Goal: Task Accomplishment & Management: Manage account settings

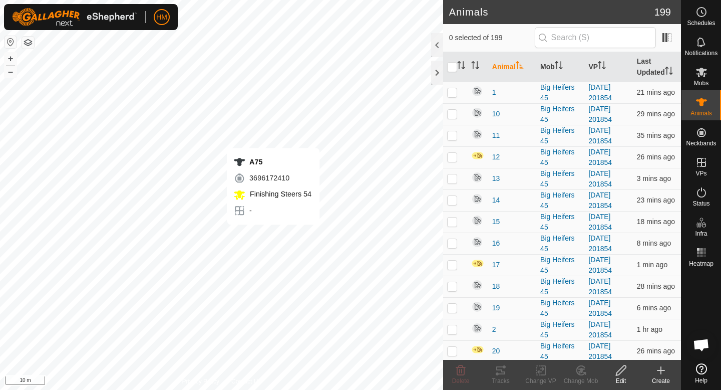
checkbox input "true"
click at [581, 369] on icon at bounding box center [581, 370] width 7 height 5
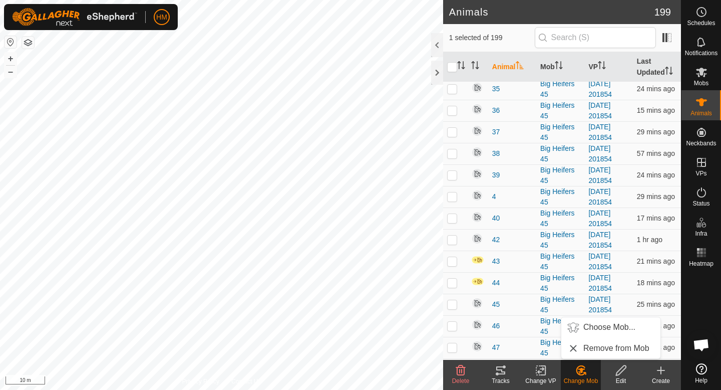
scroll to position [621, 0]
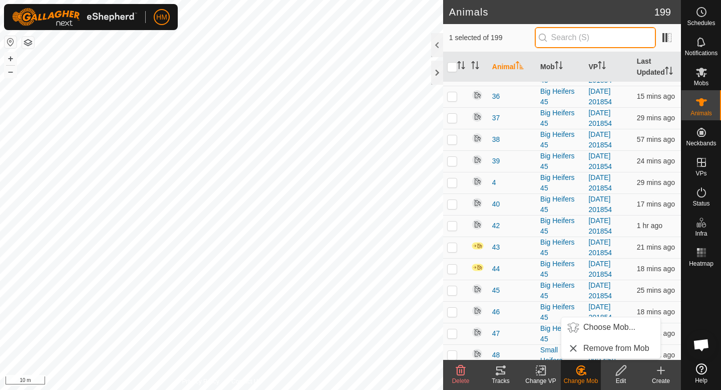
click at [621, 39] on input "text" at bounding box center [595, 37] width 121 height 21
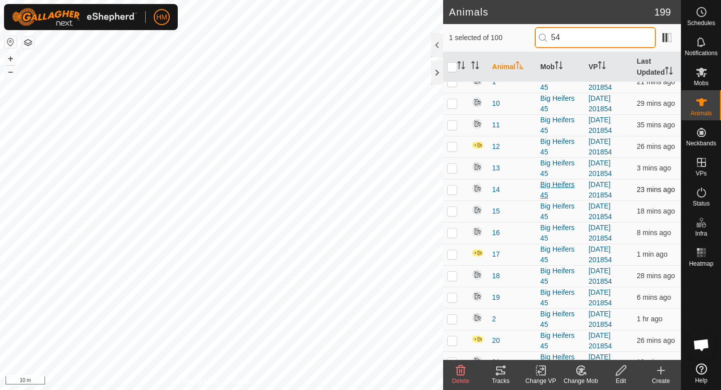
scroll to position [0, 0]
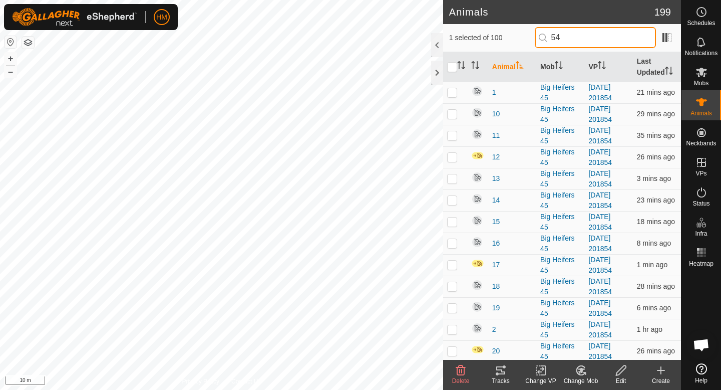
type input "5"
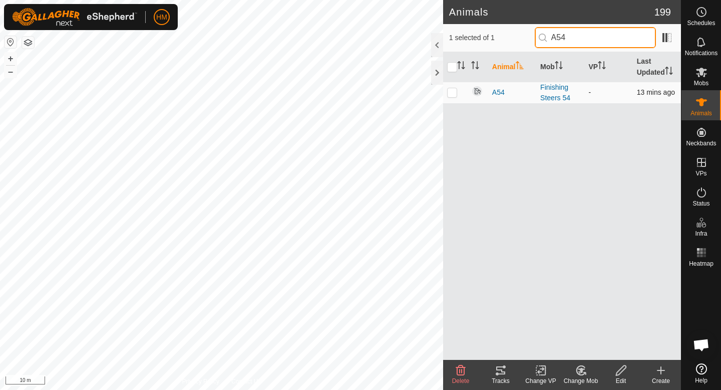
type input "A54"
click at [452, 96] on p-tablecheckbox at bounding box center [452, 92] width 10 height 8
click at [578, 374] on icon at bounding box center [581, 370] width 13 height 12
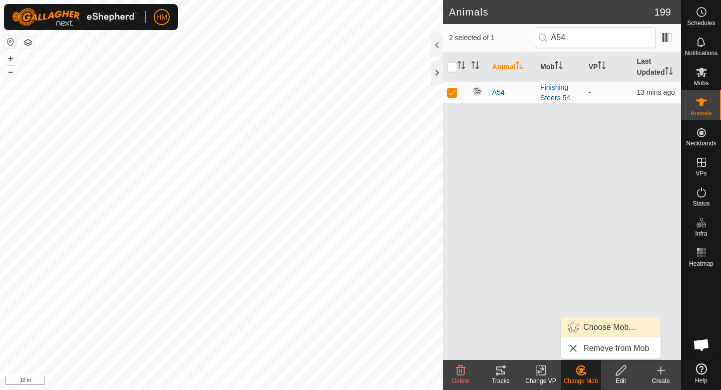
click at [602, 330] on link "Choose Mob..." at bounding box center [610, 327] width 99 height 20
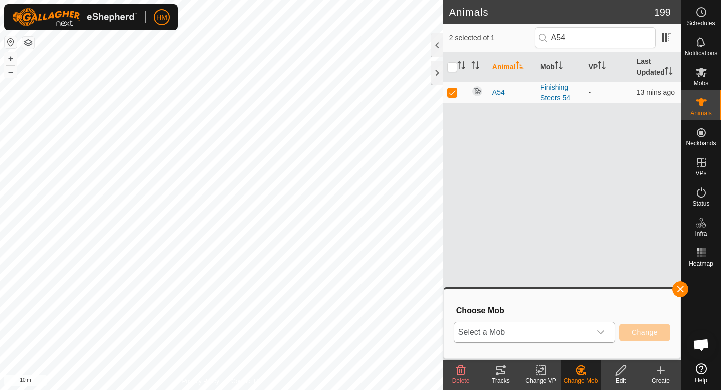
click at [553, 332] on span "Select a Mob" at bounding box center [522, 332] width 137 height 20
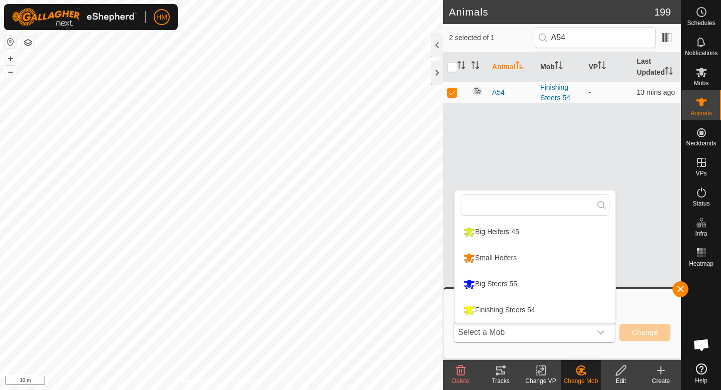
click at [533, 286] on li "Big Steers 55" at bounding box center [535, 283] width 161 height 25
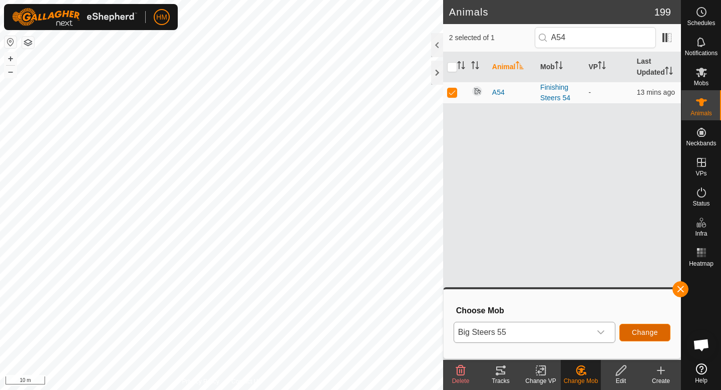
click at [641, 338] on button "Change" at bounding box center [645, 333] width 51 height 18
checkbox input "false"
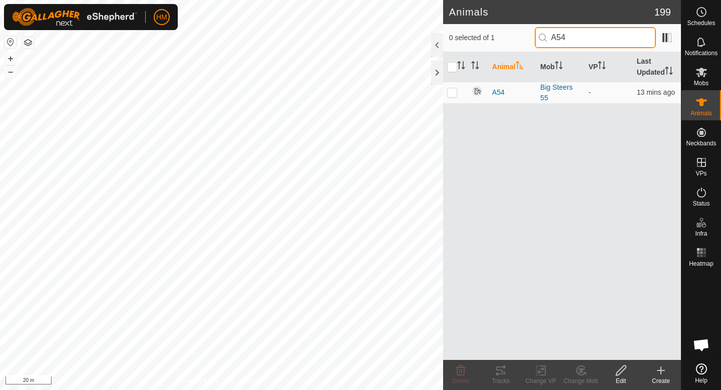
click at [600, 44] on input "A54" at bounding box center [595, 37] width 121 height 21
type input "A"
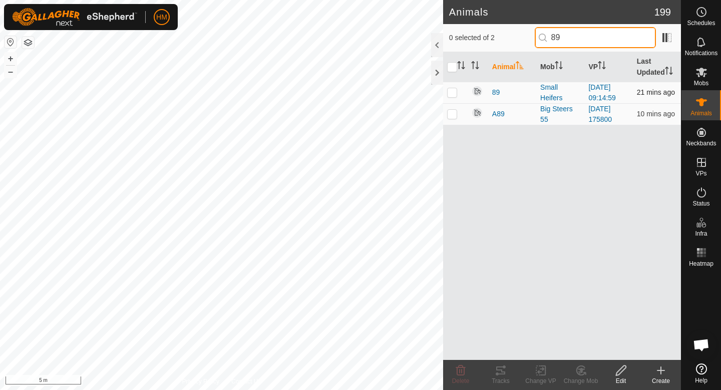
type input "89"
click at [452, 93] on p-checkbox at bounding box center [452, 92] width 10 height 8
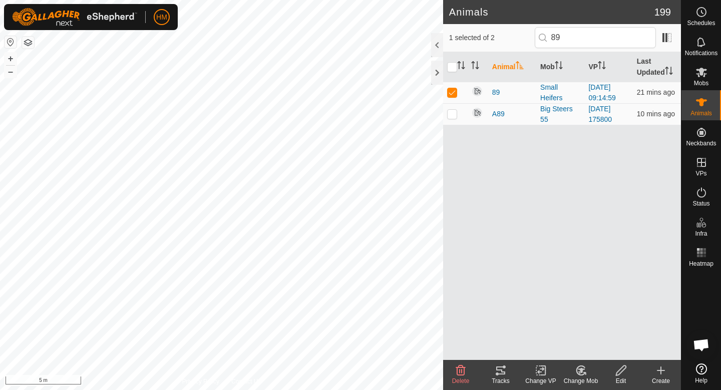
click at [575, 380] on div "Change Mob" at bounding box center [581, 380] width 40 height 9
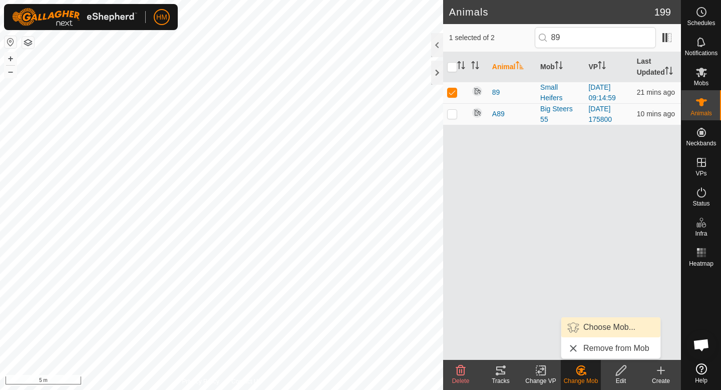
click at [598, 333] on link "Choose Mob..." at bounding box center [610, 327] width 99 height 20
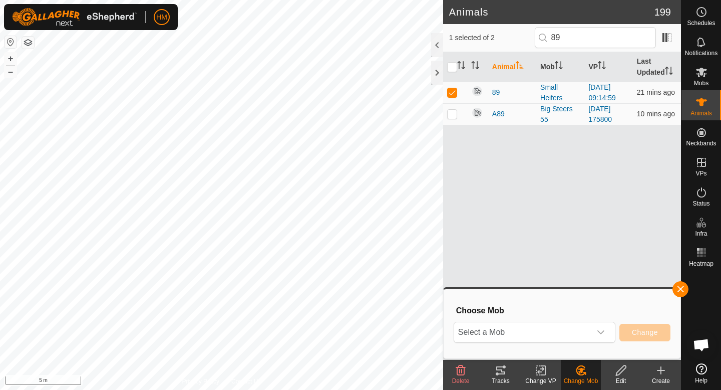
click at [598, 333] on icon "dropdown trigger" at bounding box center [601, 332] width 8 height 8
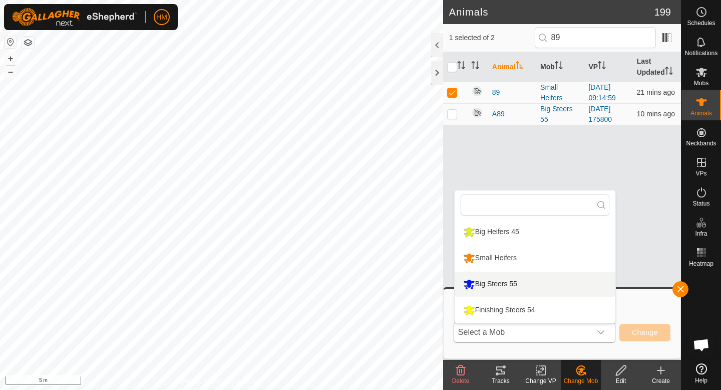
click at [529, 284] on li "Big Steers 55" at bounding box center [535, 283] width 161 height 25
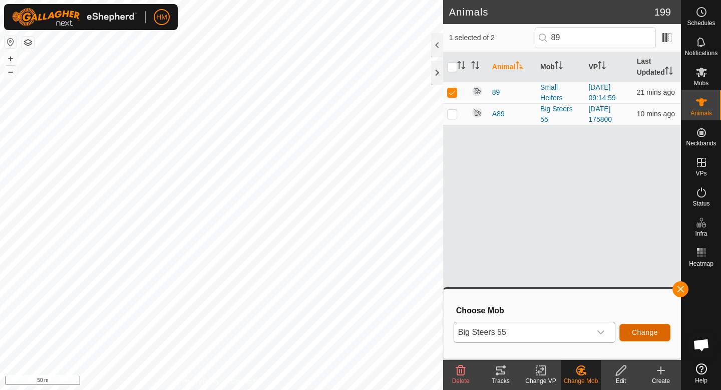
click at [643, 333] on span "Change" at bounding box center [645, 332] width 26 height 8
checkbox input "false"
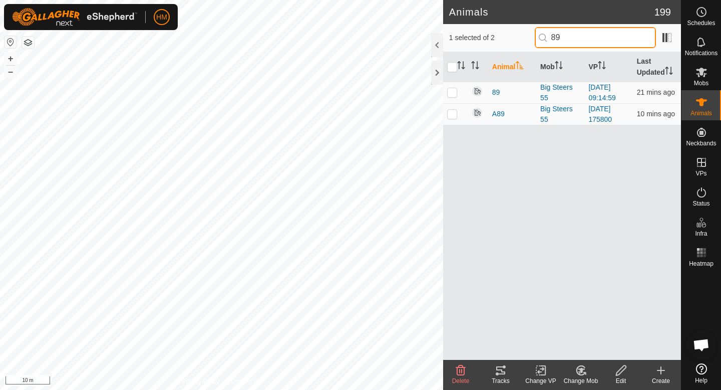
click at [599, 35] on input "89" at bounding box center [595, 37] width 121 height 21
type input "8"
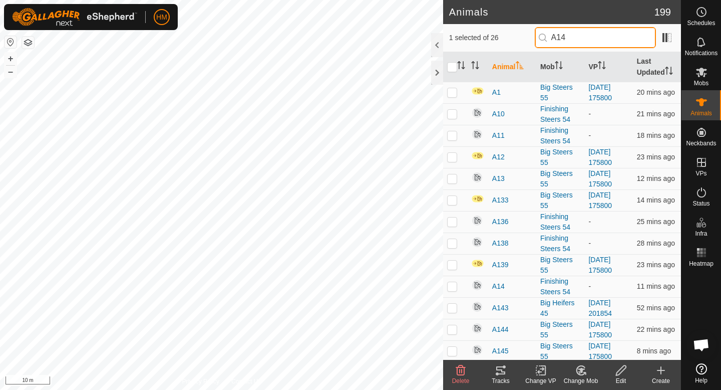
type input "A149"
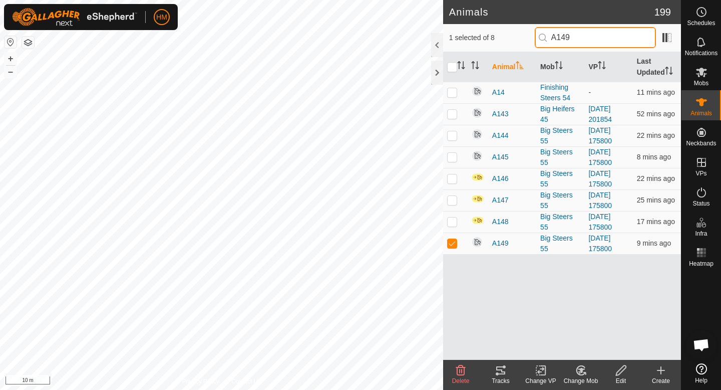
checkbox input "true"
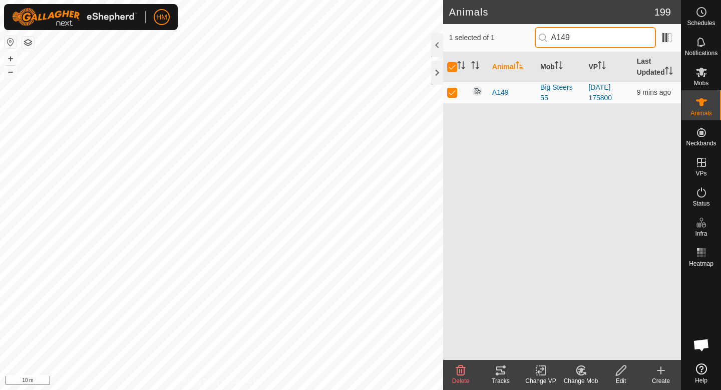
type input "A149"
click at [578, 373] on icon at bounding box center [580, 370] width 9 height 9
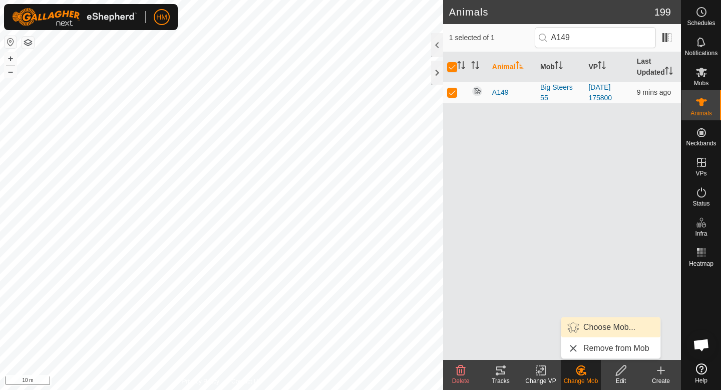
click at [598, 326] on link "Choose Mob..." at bounding box center [610, 327] width 99 height 20
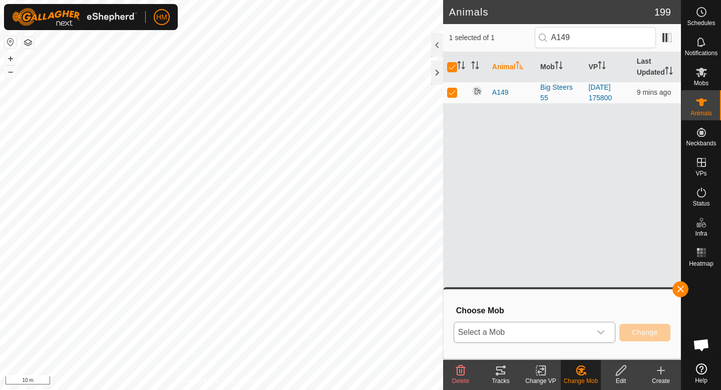
click at [589, 331] on span "Select a Mob" at bounding box center [522, 332] width 137 height 20
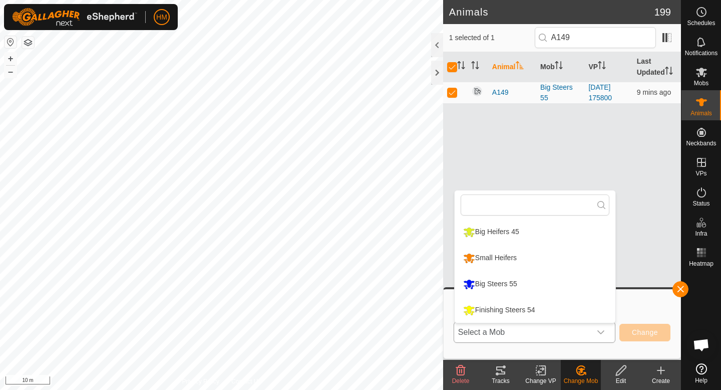
click at [532, 305] on li "Finishing Steers 54" at bounding box center [535, 310] width 161 height 25
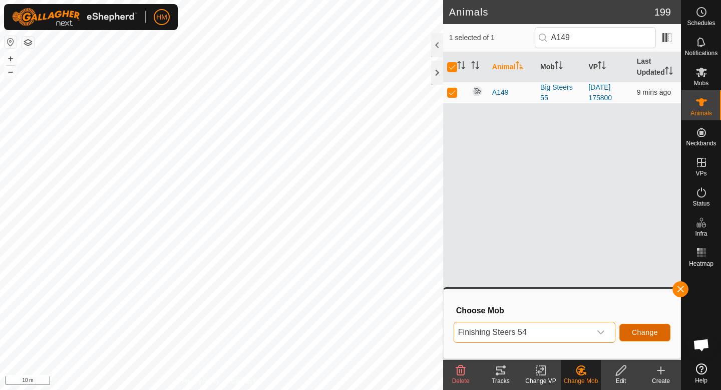
click at [643, 329] on span "Change" at bounding box center [645, 332] width 26 height 8
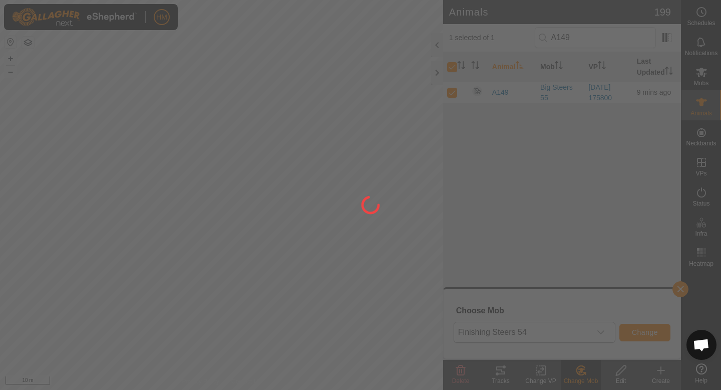
checkbox input "false"
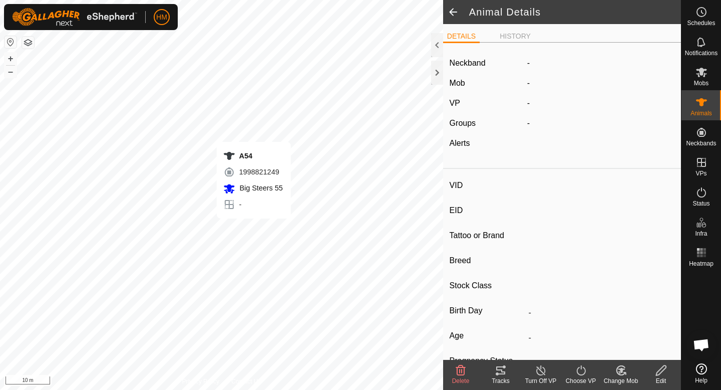
type input "A54"
type input "-"
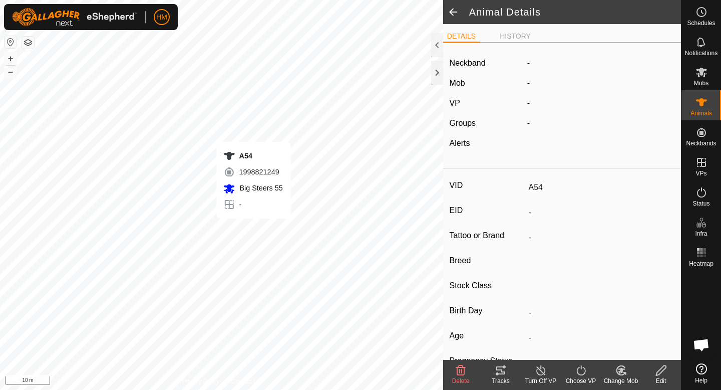
type input "-"
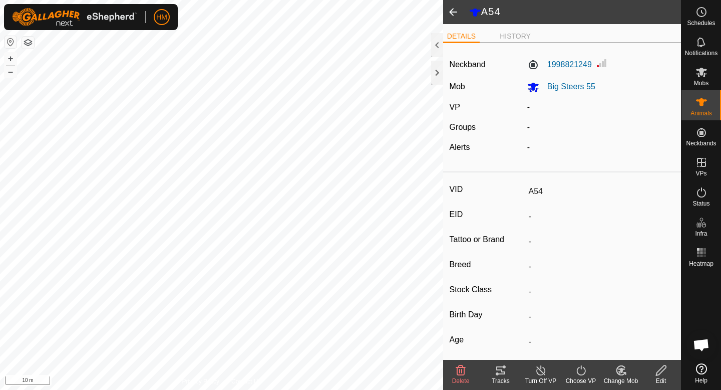
click at [617, 372] on icon at bounding box center [621, 370] width 9 height 9
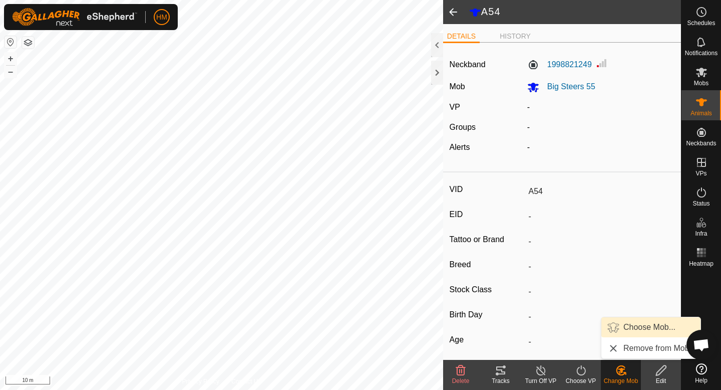
click at [629, 325] on link "Choose Mob..." at bounding box center [651, 327] width 99 height 20
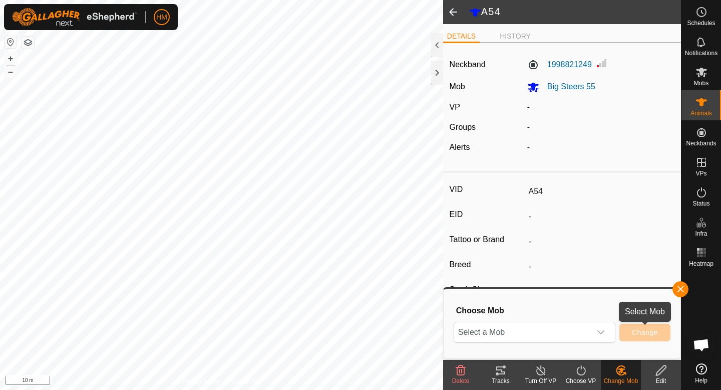
click at [645, 327] on button "Change" at bounding box center [645, 333] width 51 height 18
click at [606, 329] on div "dropdown trigger" at bounding box center [601, 332] width 20 height 20
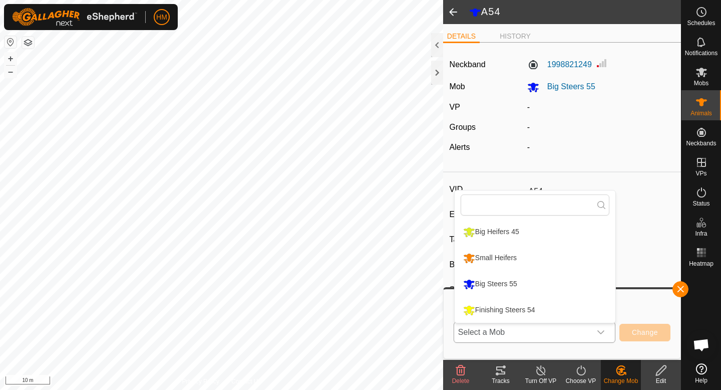
click at [559, 310] on li "Finishing Steers 54" at bounding box center [535, 310] width 161 height 25
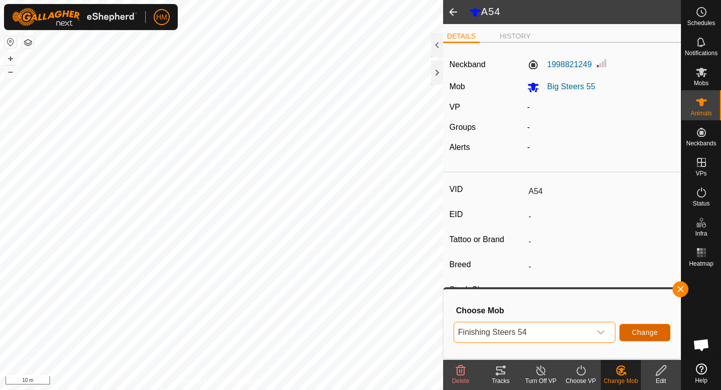
click at [644, 329] on span "Change" at bounding box center [645, 332] width 26 height 8
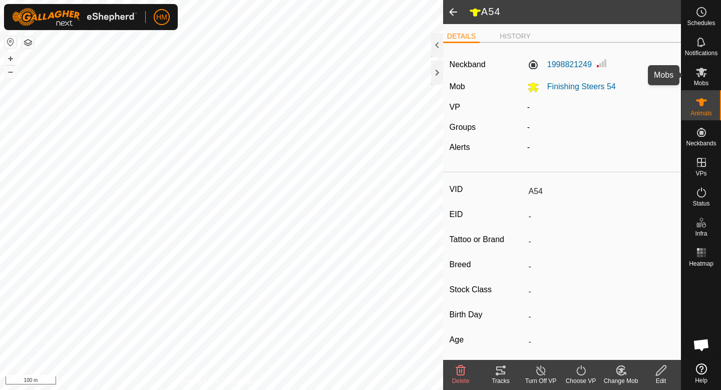
click at [702, 75] on icon at bounding box center [701, 73] width 11 height 10
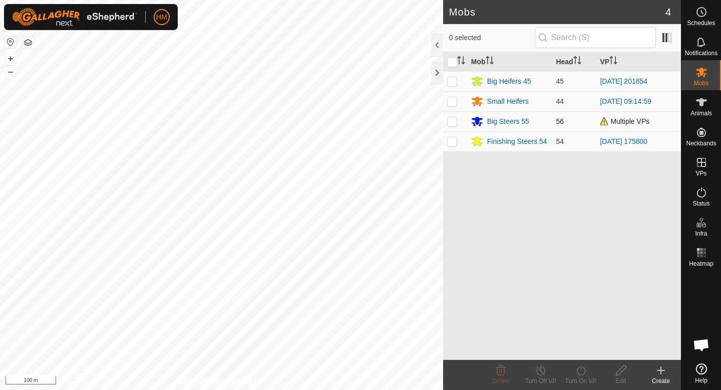
click at [450, 124] on p-checkbox at bounding box center [452, 121] width 10 height 8
checkbox input "true"
click at [619, 366] on icon at bounding box center [621, 370] width 13 height 12
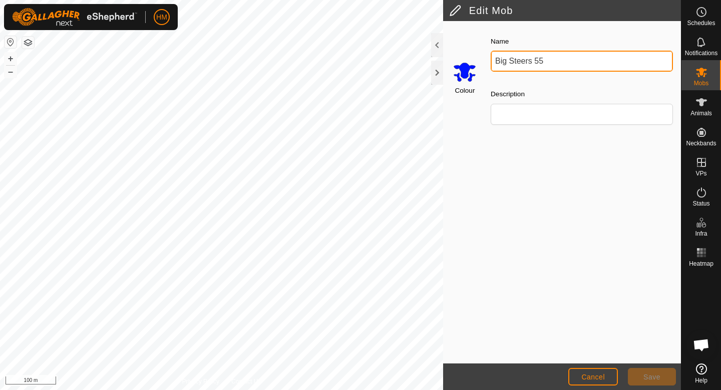
click at [557, 67] on input "Big Steers 55" at bounding box center [582, 61] width 182 height 21
type input "Big Steers 56"
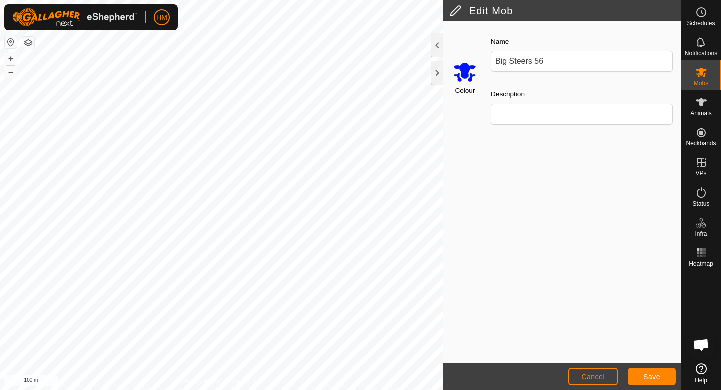
click at [467, 74] on input "Select a color" at bounding box center [465, 72] width 24 height 24
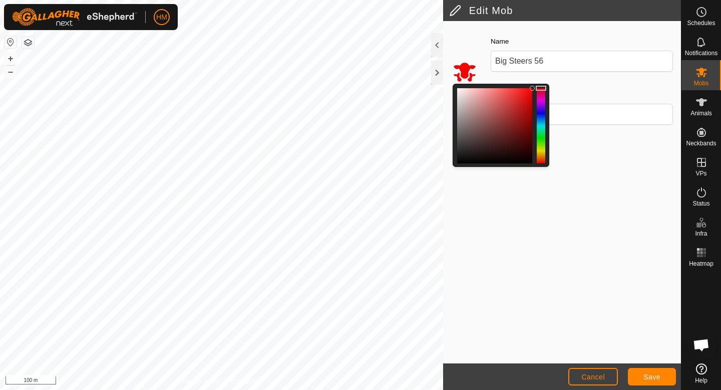
drag, startPoint x: 543, startPoint y: 114, endPoint x: 541, endPoint y: 36, distance: 78.7
click at [541, 35] on div "Colour Name Big Steers 56 Description" at bounding box center [562, 84] width 238 height 114
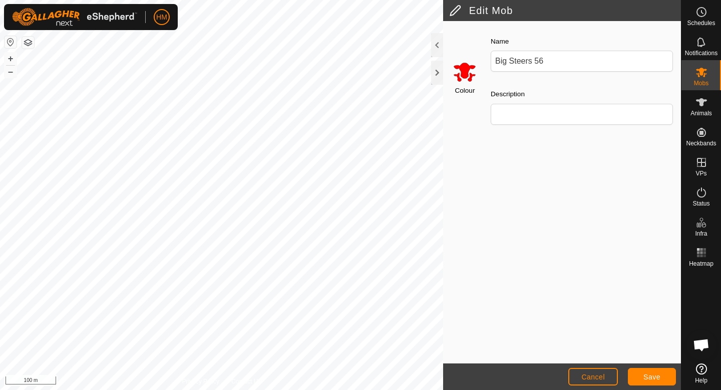
click at [568, 183] on div "Colour Name Big Steers 56 Description" at bounding box center [562, 192] width 238 height 342
click at [650, 376] on span "Save" at bounding box center [652, 377] width 17 height 8
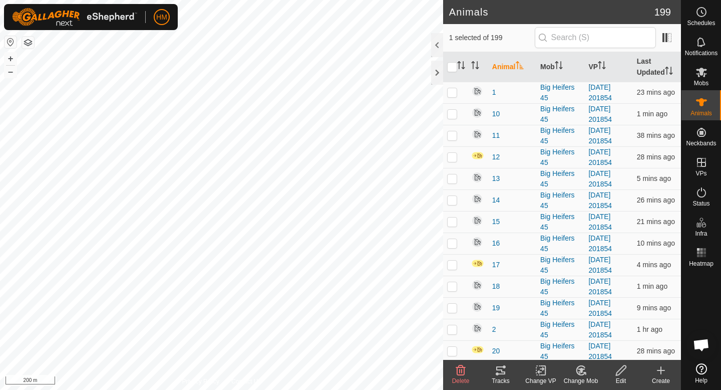
click at [580, 375] on icon at bounding box center [580, 370] width 9 height 9
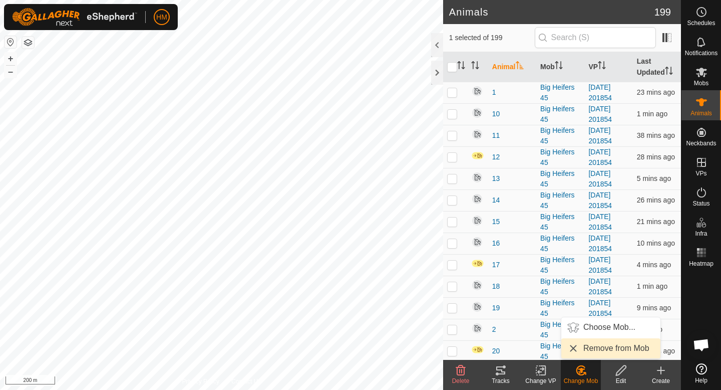
click at [597, 346] on link "Remove from Mob" at bounding box center [610, 348] width 99 height 20
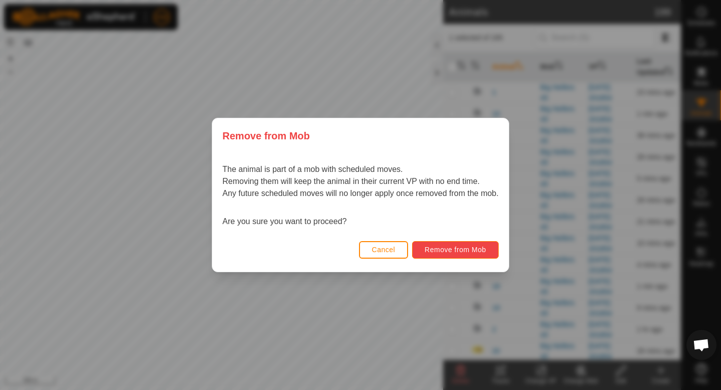
click at [474, 248] on span "Remove from Mob" at bounding box center [456, 249] width 62 height 8
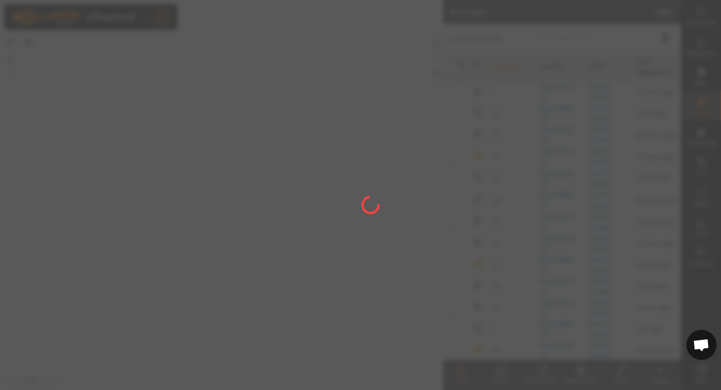
checkbox input "false"
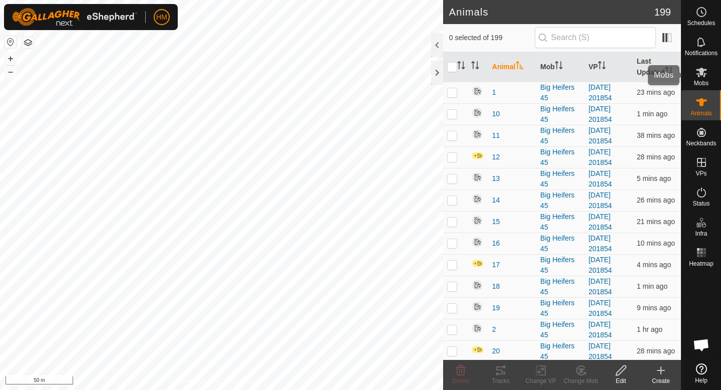
click at [711, 78] on div "Mobs" at bounding box center [702, 75] width 40 height 30
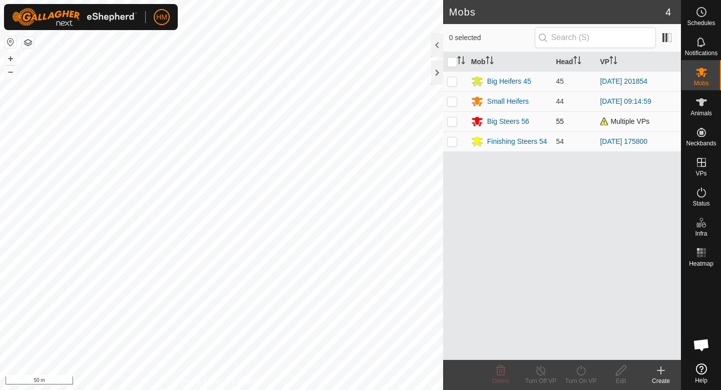
click at [451, 122] on p-checkbox at bounding box center [452, 121] width 10 height 8
checkbox input "true"
click at [616, 373] on icon at bounding box center [621, 370] width 10 height 10
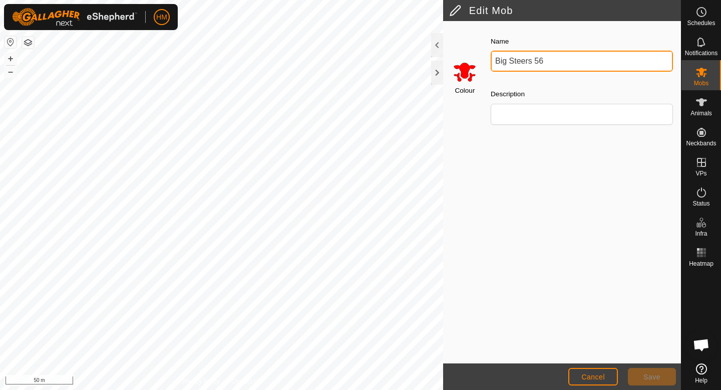
click at [551, 58] on input "Big Steers 56" at bounding box center [582, 61] width 182 height 21
type input "Big Steers 55"
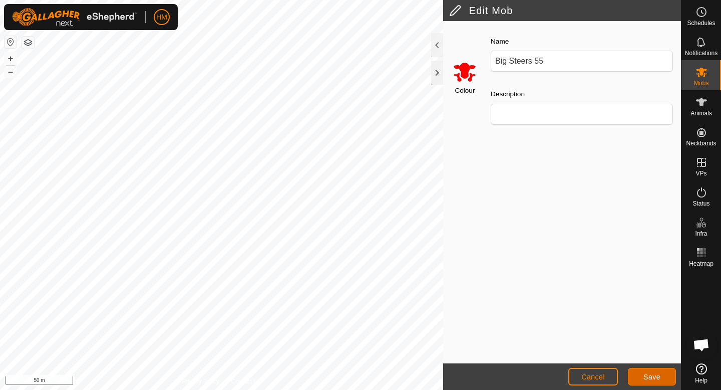
click at [643, 374] on button "Save" at bounding box center [652, 377] width 48 height 18
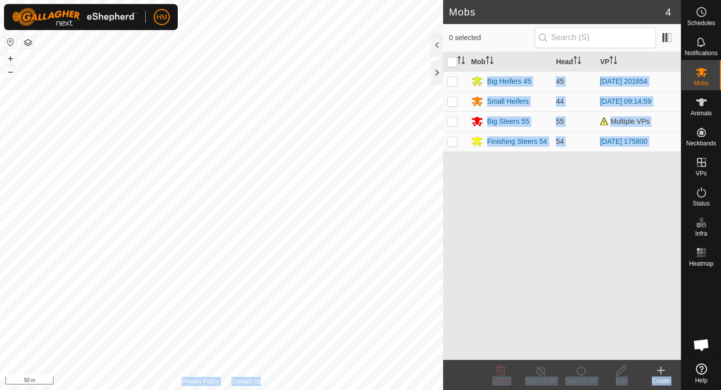
click at [417, 209] on div "Mobs 4 0 selected Mob Head VP Big Heifers 45 45 [DATE] 201854 Small Heifers 44 …" at bounding box center [340, 195] width 681 height 390
click at [482, 237] on div "Mob Head VP Big Heifers 45 45 [DATE] 201854 Small Heifers 44 [DATE] 09:14:59 Bi…" at bounding box center [562, 206] width 238 height 308
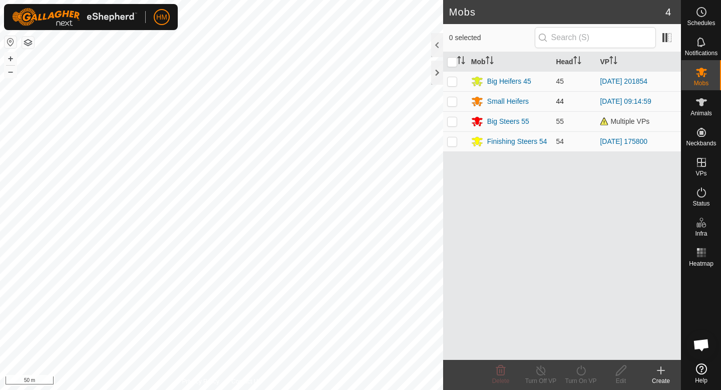
click at [455, 101] on p-checkbox at bounding box center [452, 101] width 10 height 8
checkbox input "true"
click at [625, 375] on icon at bounding box center [621, 370] width 13 height 12
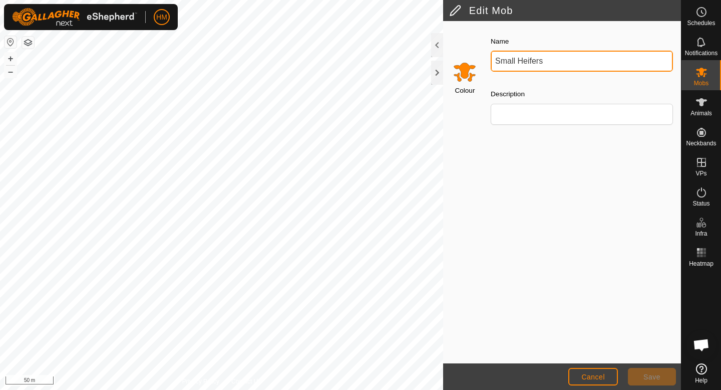
click at [568, 64] on input "Small Heifers" at bounding box center [582, 61] width 182 height 21
type input "Small Heifers 44"
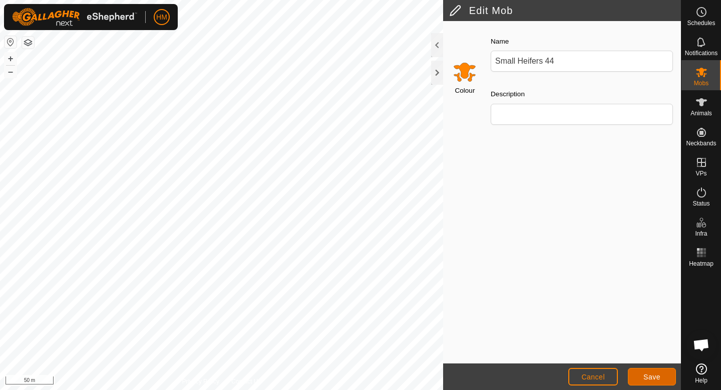
click at [659, 373] on span "Save" at bounding box center [652, 377] width 17 height 8
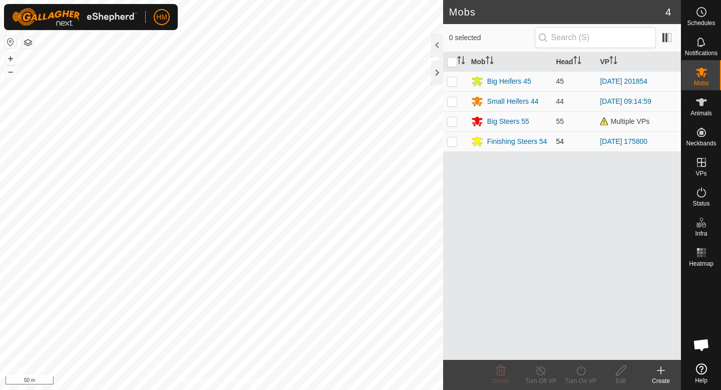
click at [453, 140] on p-checkbox at bounding box center [452, 141] width 10 height 8
checkbox input "true"
click at [625, 377] on div "Edit" at bounding box center [621, 380] width 40 height 9
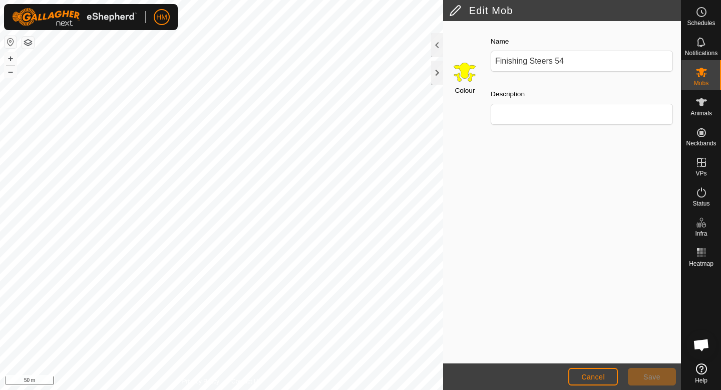
click at [471, 75] on input "Select a color" at bounding box center [465, 72] width 24 height 24
click at [465, 76] on input "Select a color" at bounding box center [465, 72] width 24 height 24
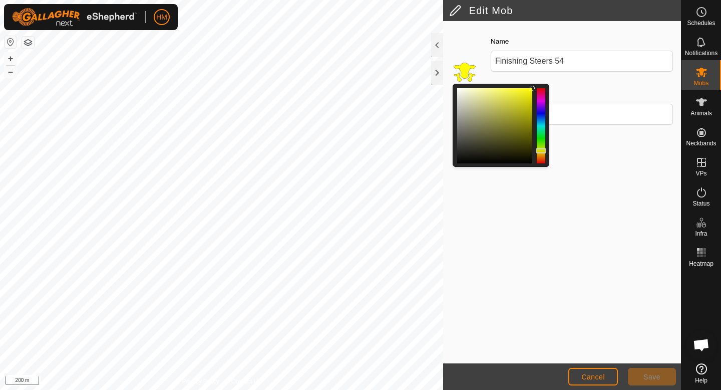
click at [541, 116] on div at bounding box center [541, 125] width 9 height 75
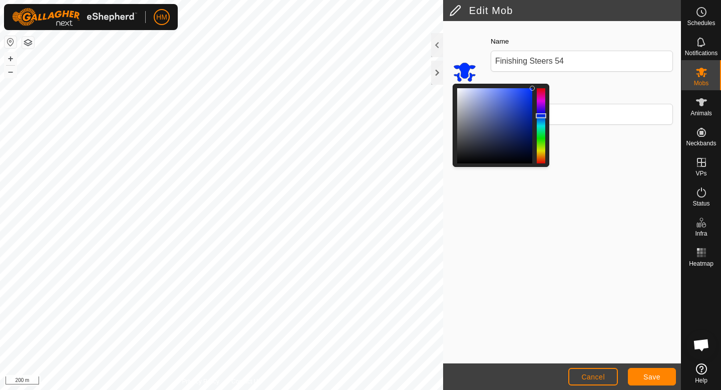
click at [540, 128] on div at bounding box center [541, 125] width 9 height 75
click at [542, 115] on div at bounding box center [541, 125] width 9 height 75
click at [666, 375] on button "Save" at bounding box center [652, 377] width 48 height 18
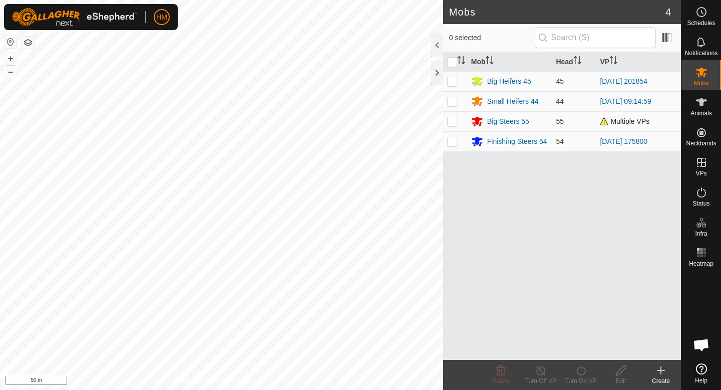
click at [452, 119] on p-checkbox at bounding box center [452, 121] width 10 height 8
checkbox input "true"
click at [578, 377] on div "Turn On VP" at bounding box center [581, 380] width 40 height 9
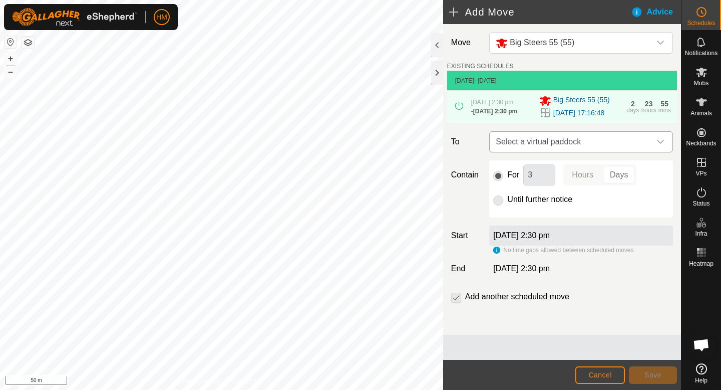
click at [560, 142] on span "Select a virtual paddock" at bounding box center [571, 142] width 159 height 20
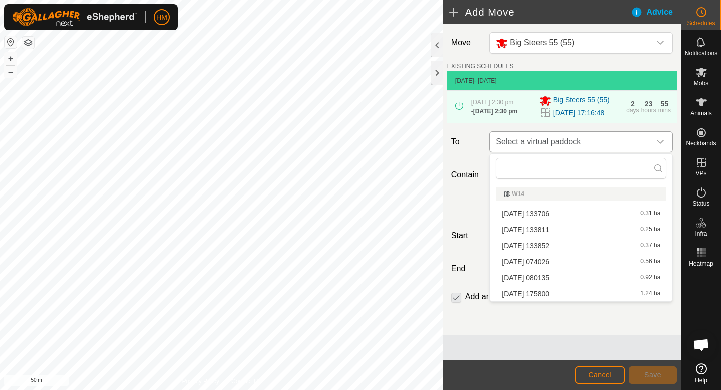
click at [560, 142] on span "Select a virtual paddock" at bounding box center [571, 142] width 159 height 20
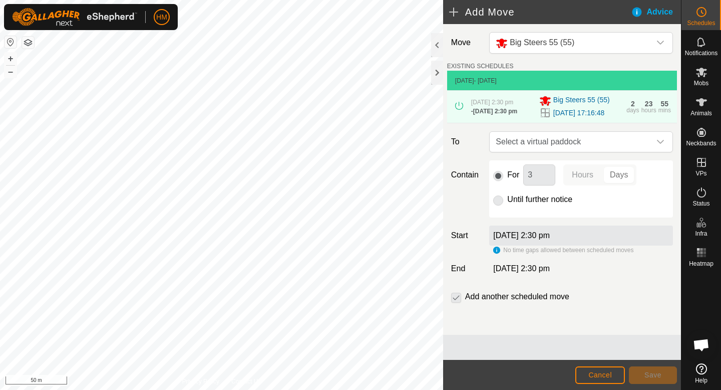
click at [637, 16] on div "Advice" at bounding box center [656, 12] width 50 height 12
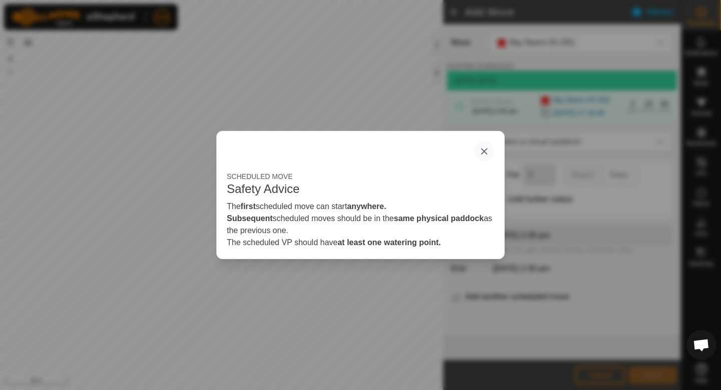
click at [483, 155] on button "button" at bounding box center [484, 151] width 20 height 20
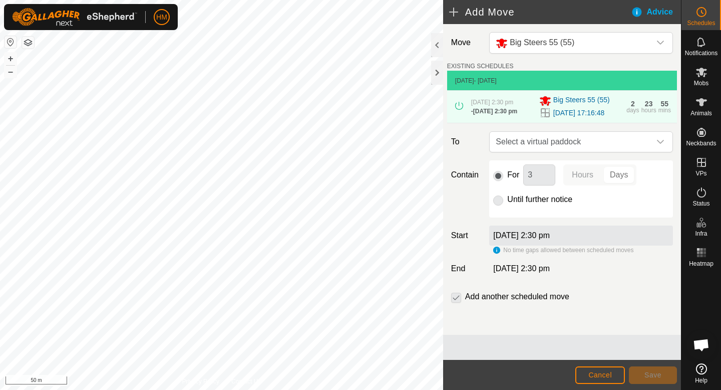
click at [498, 202] on p-radiobutton at bounding box center [498, 199] width 10 height 12
click at [493, 205] on div "For 3 Hours Days Until further notice" at bounding box center [581, 188] width 184 height 57
click at [498, 203] on p-radiobutton at bounding box center [498, 199] width 10 height 12
click at [497, 198] on p-radiobutton at bounding box center [498, 199] width 10 height 12
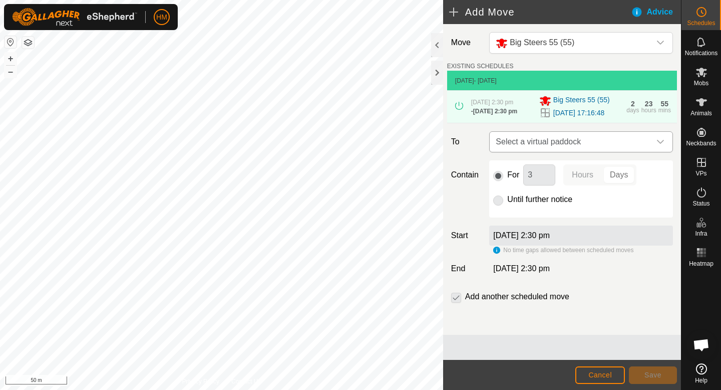
click at [540, 140] on span "Select a virtual paddock" at bounding box center [571, 142] width 159 height 20
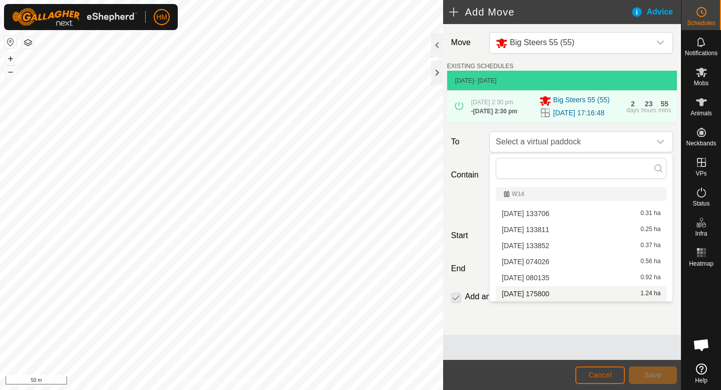
click at [614, 373] on button "Cancel" at bounding box center [600, 375] width 50 height 18
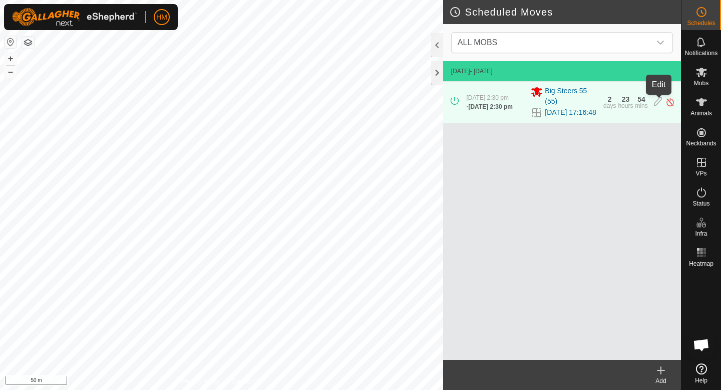
click at [658, 103] on icon at bounding box center [658, 102] width 8 height 11
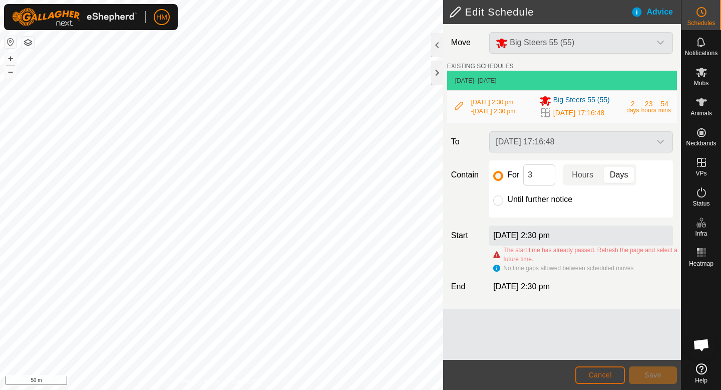
click at [610, 372] on span "Cancel" at bounding box center [601, 375] width 24 height 8
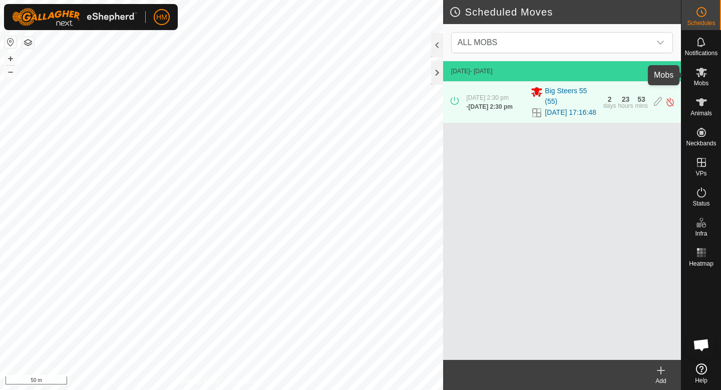
click at [702, 76] on icon at bounding box center [702, 72] width 12 height 12
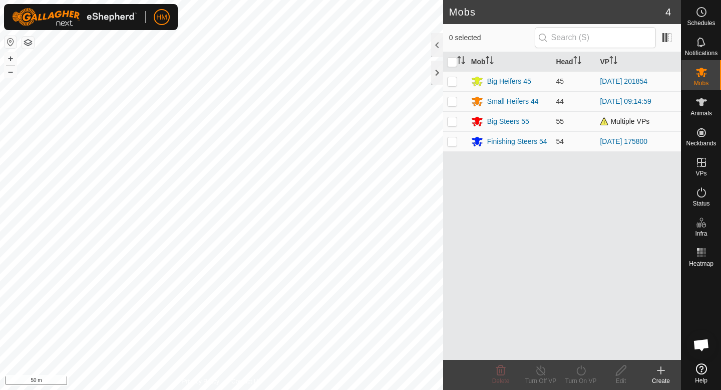
click at [455, 124] on p-checkbox at bounding box center [452, 121] width 10 height 8
checkbox input "true"
click at [583, 370] on icon at bounding box center [581, 370] width 13 height 12
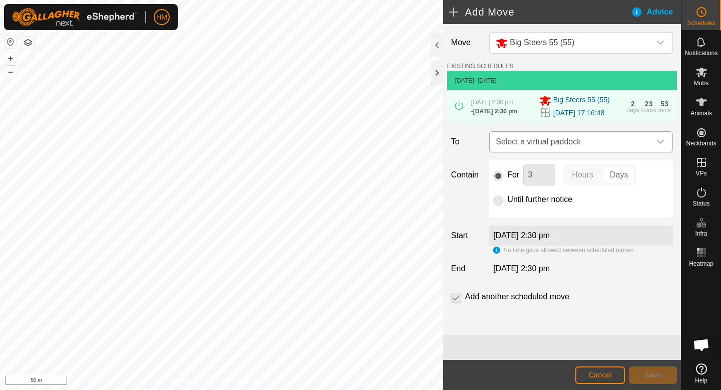
click at [533, 146] on span "Select a virtual paddock" at bounding box center [571, 142] width 159 height 20
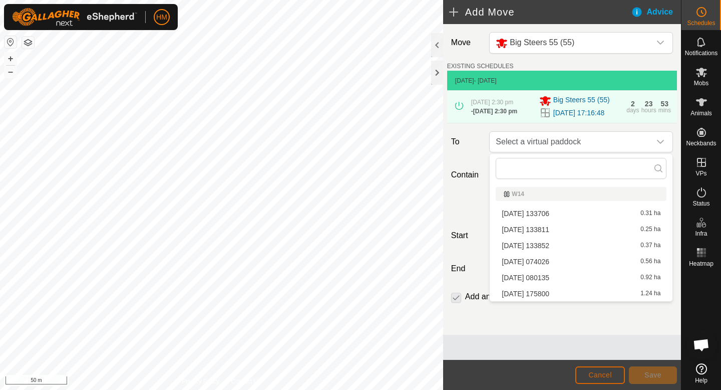
click at [608, 373] on span "Cancel" at bounding box center [601, 375] width 24 height 8
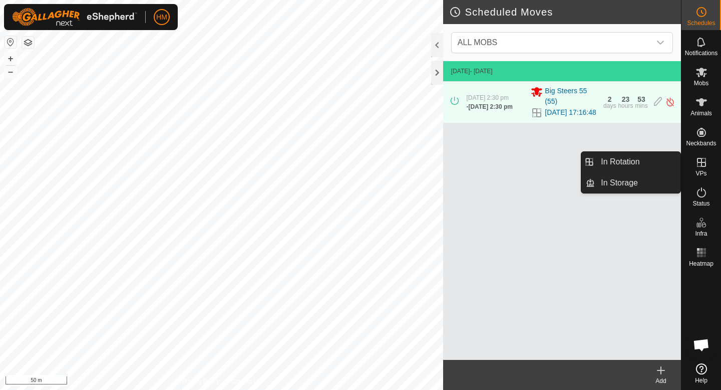
click at [704, 165] on icon at bounding box center [702, 162] width 12 height 12
click at [650, 162] on link "In Rotation" at bounding box center [638, 162] width 86 height 20
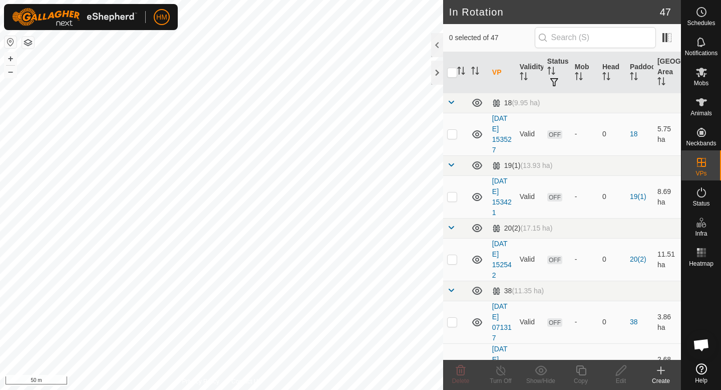
click at [664, 372] on icon at bounding box center [661, 370] width 12 height 12
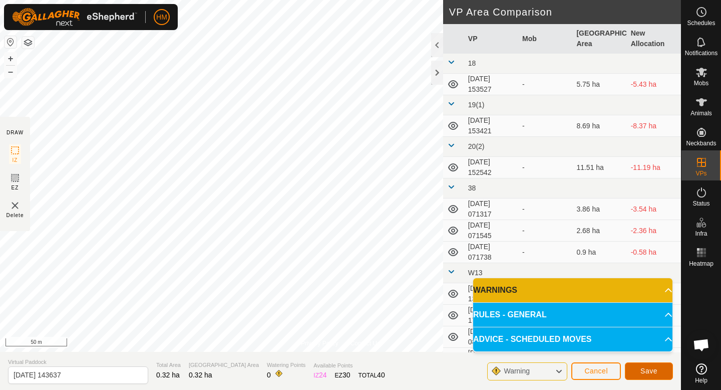
click at [641, 370] on span "Save" at bounding box center [649, 371] width 17 height 8
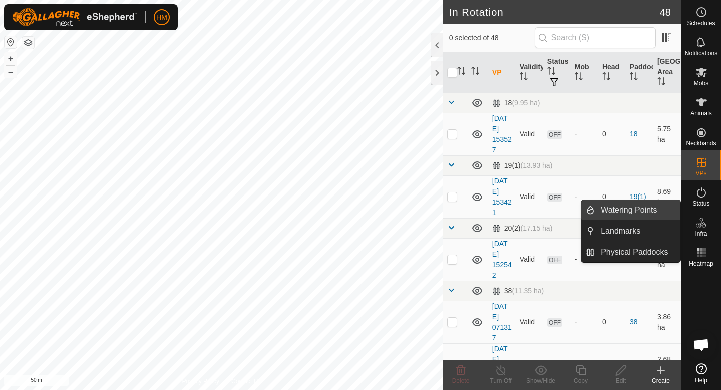
click at [647, 210] on link "Watering Points" at bounding box center [638, 210] width 86 height 20
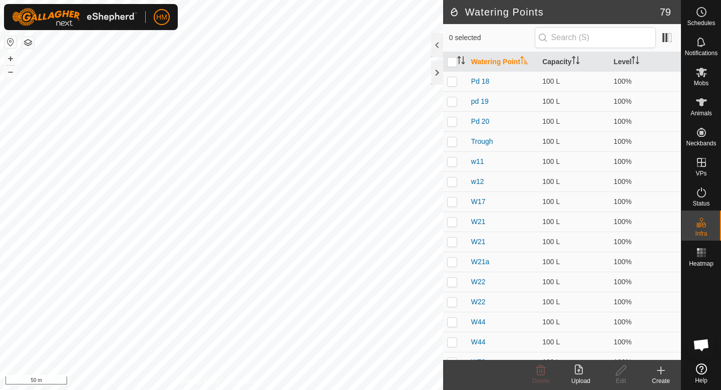
click at [663, 379] on div "Create" at bounding box center [661, 380] width 40 height 9
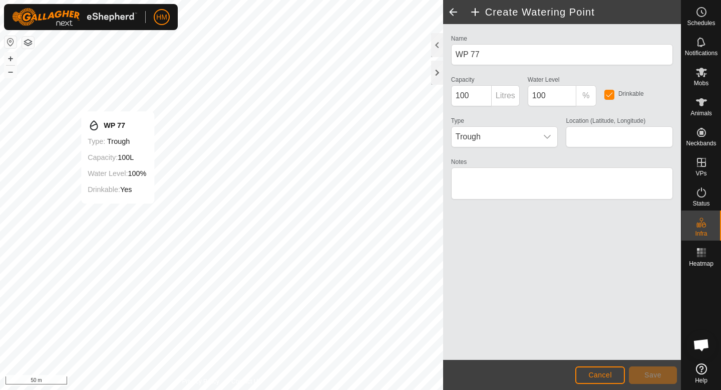
type input "-45.559371, 167.935954"
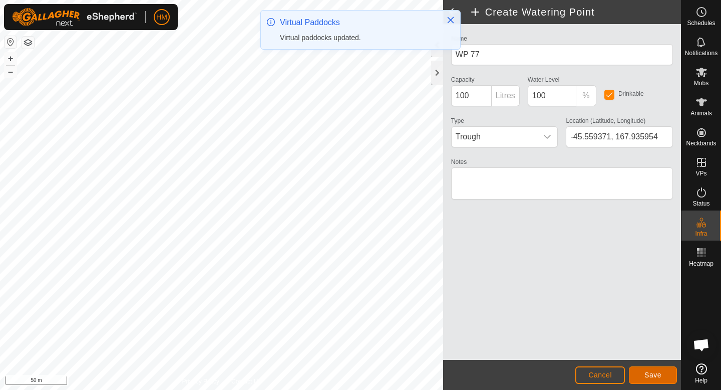
click at [663, 378] on button "Save" at bounding box center [653, 375] width 48 height 18
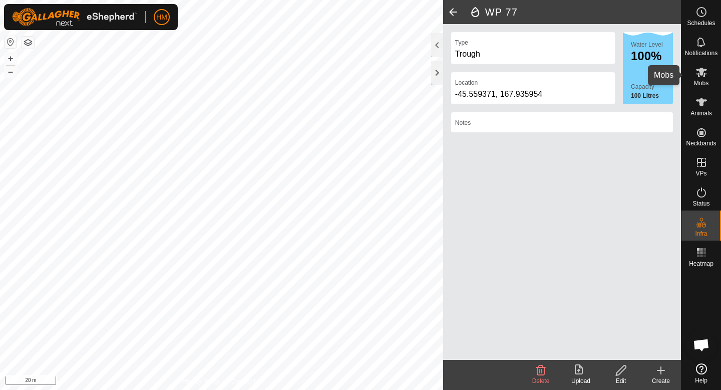
click at [698, 80] on span "Mobs" at bounding box center [701, 83] width 15 height 6
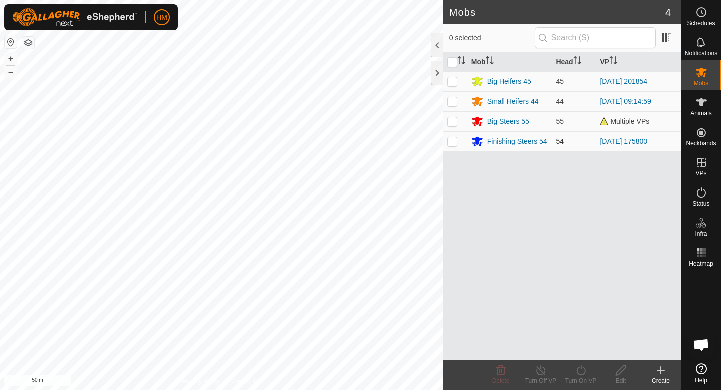
click at [452, 142] on p-checkbox at bounding box center [452, 141] width 10 height 8
checkbox input "true"
click at [581, 373] on icon at bounding box center [581, 370] width 13 height 12
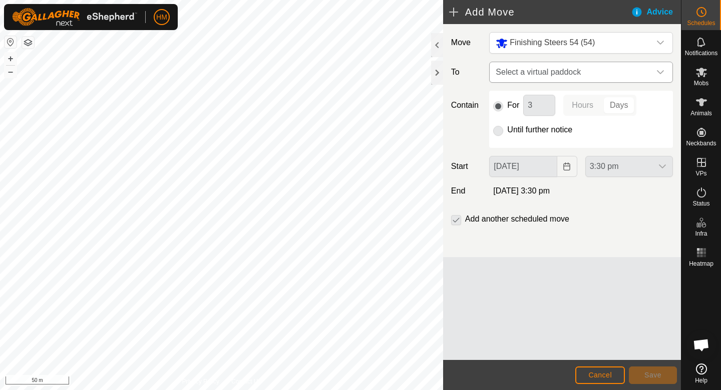
click at [548, 75] on span "Select a virtual paddock" at bounding box center [571, 72] width 159 height 20
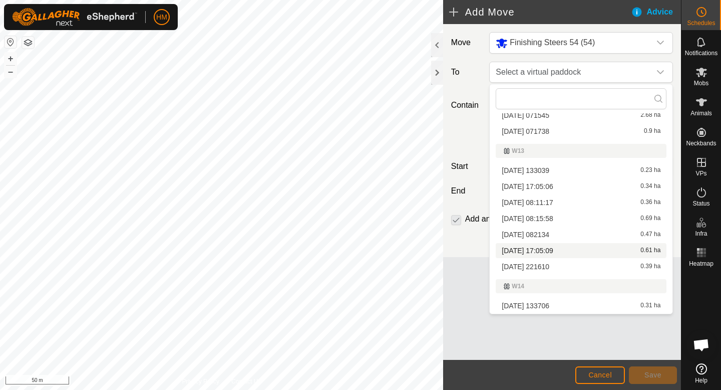
scroll to position [165, 0]
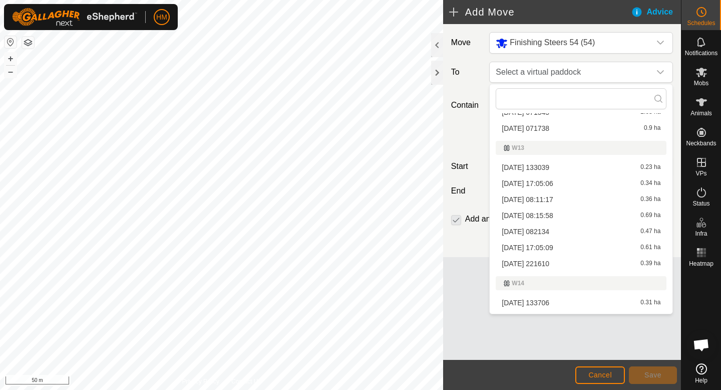
click at [542, 263] on li "[DATE] 221610 0.39 ha" at bounding box center [581, 263] width 171 height 15
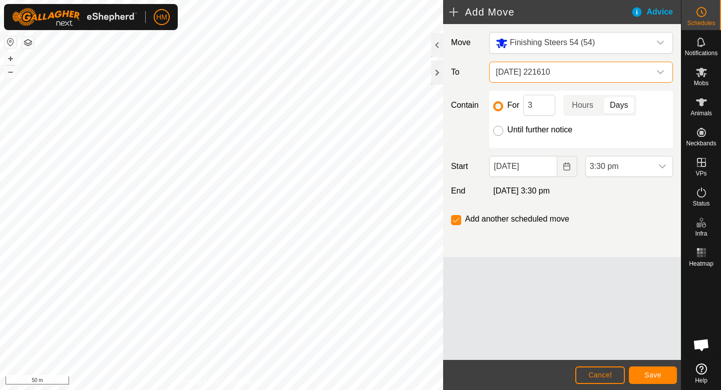
click at [499, 130] on input "Until further notice" at bounding box center [498, 131] width 10 height 10
radio input "true"
checkbox input "false"
click at [652, 371] on span "Save" at bounding box center [653, 375] width 17 height 8
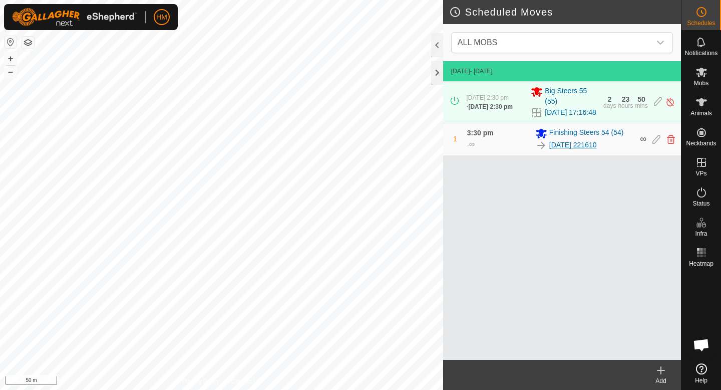
click at [591, 150] on link "[DATE] 221610" at bounding box center [573, 145] width 48 height 11
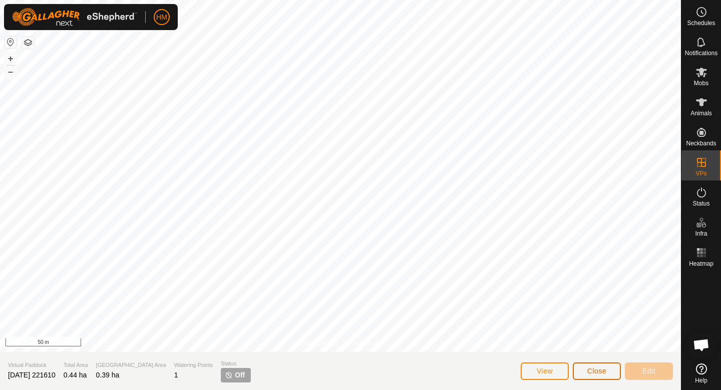
click at [603, 374] on span "Close" at bounding box center [597, 371] width 19 height 8
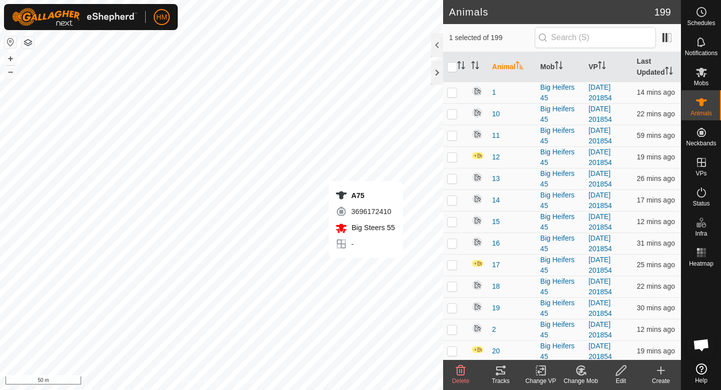
checkbox input "false"
checkbox input "true"
click at [697, 76] on icon at bounding box center [702, 72] width 12 height 12
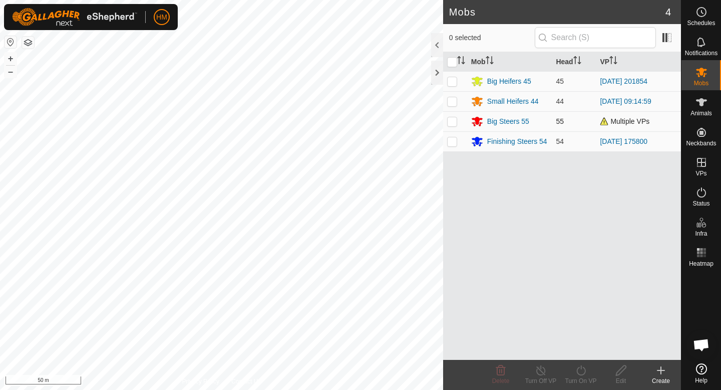
click at [450, 123] on p-checkbox at bounding box center [452, 121] width 10 height 8
checkbox input "true"
click at [587, 371] on icon at bounding box center [581, 370] width 13 height 12
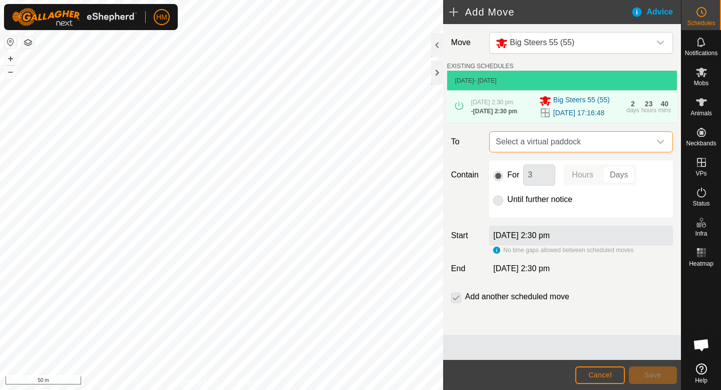
click at [514, 142] on span "Select a virtual paddock" at bounding box center [571, 142] width 159 height 20
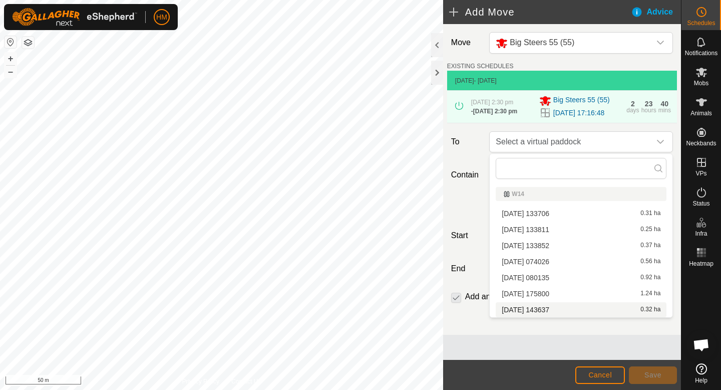
click at [537, 311] on li "[DATE] 143637 0.32 ha" at bounding box center [581, 309] width 171 height 15
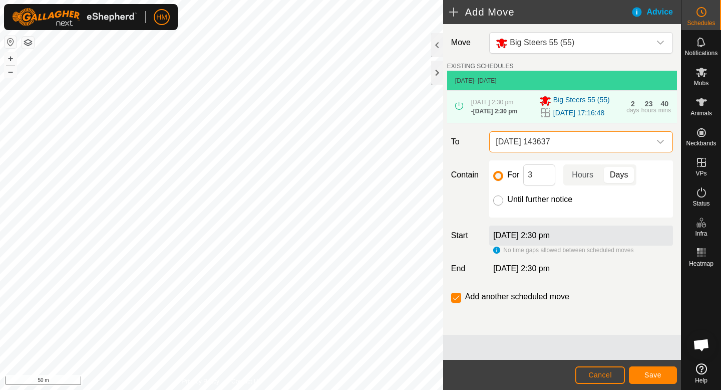
click at [499, 198] on input "Until further notice" at bounding box center [498, 200] width 10 height 10
radio input "true"
checkbox input "false"
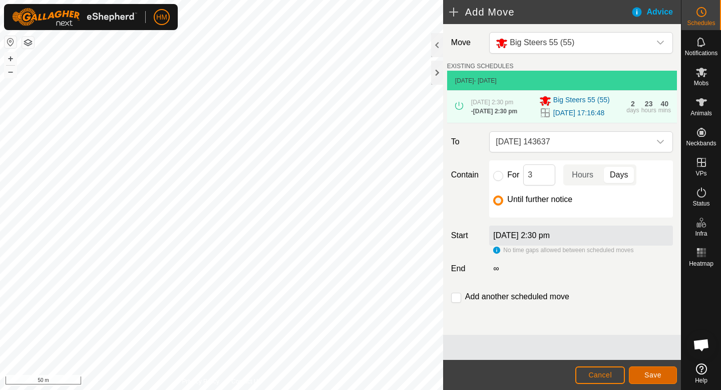
click at [649, 380] on button "Save" at bounding box center [653, 375] width 48 height 18
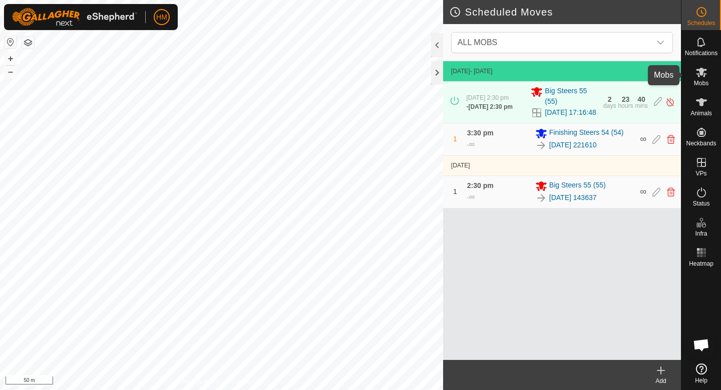
click at [697, 72] on icon at bounding box center [702, 72] width 12 height 12
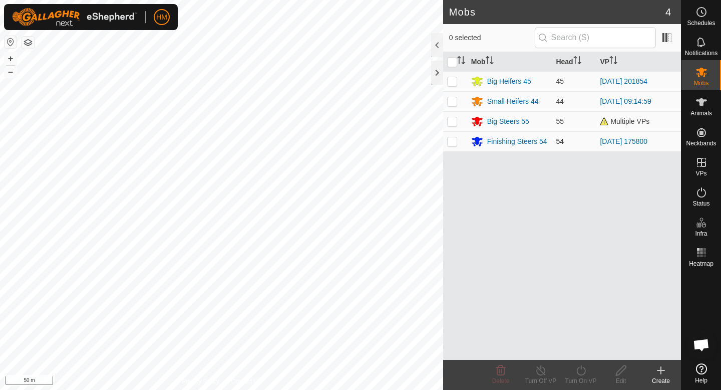
click at [455, 140] on p-checkbox at bounding box center [452, 141] width 10 height 8
checkbox input "true"
click at [582, 379] on div "Turn On VP" at bounding box center [581, 380] width 40 height 9
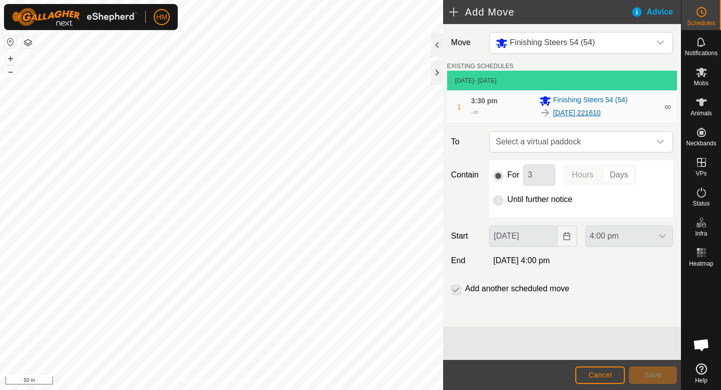
click at [580, 117] on link "[DATE] 221610" at bounding box center [577, 113] width 48 height 11
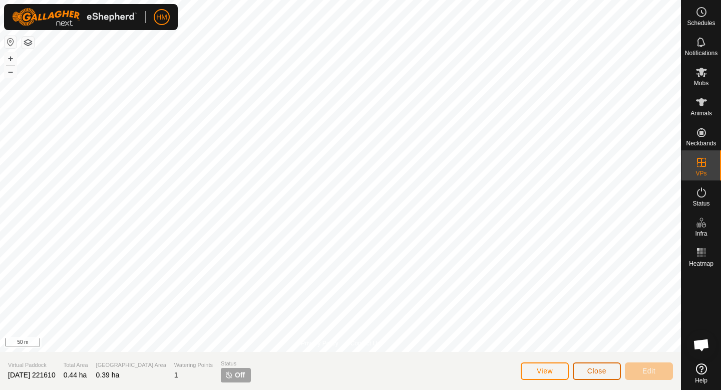
click at [579, 369] on button "Close" at bounding box center [597, 371] width 48 height 18
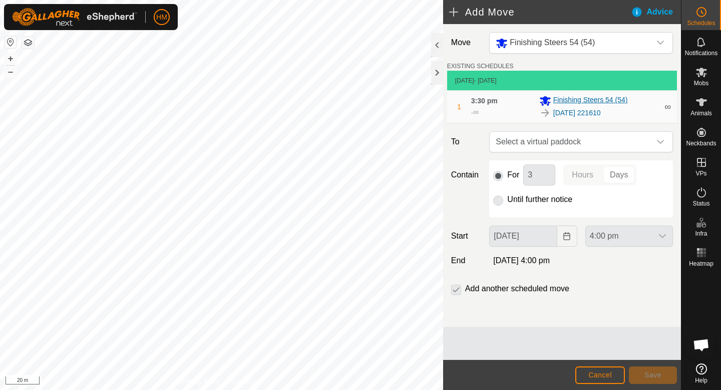
click at [596, 97] on span "Finishing Steers 54 (54)" at bounding box center [590, 101] width 75 height 12
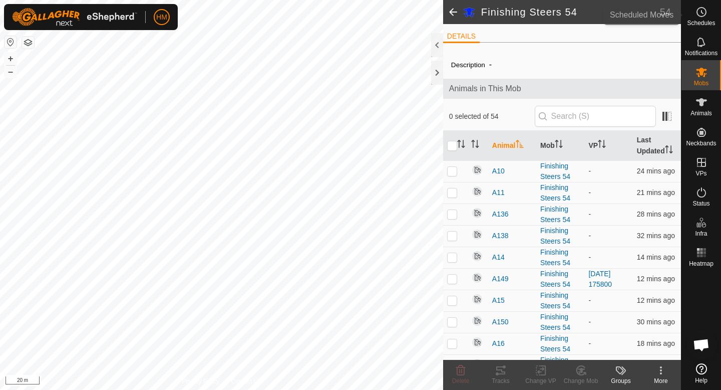
click at [703, 10] on icon at bounding box center [702, 12] width 12 height 12
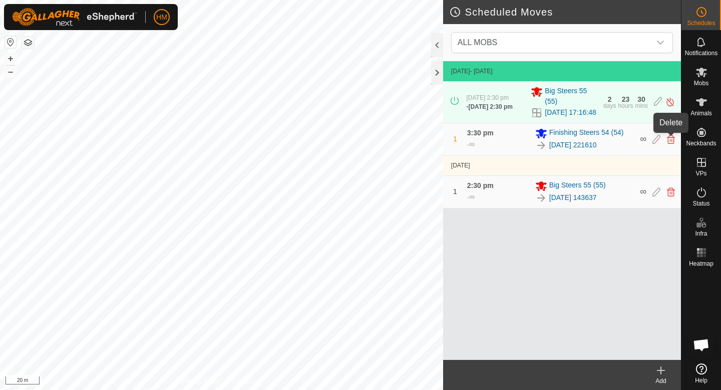
click at [672, 137] on icon at bounding box center [671, 139] width 8 height 9
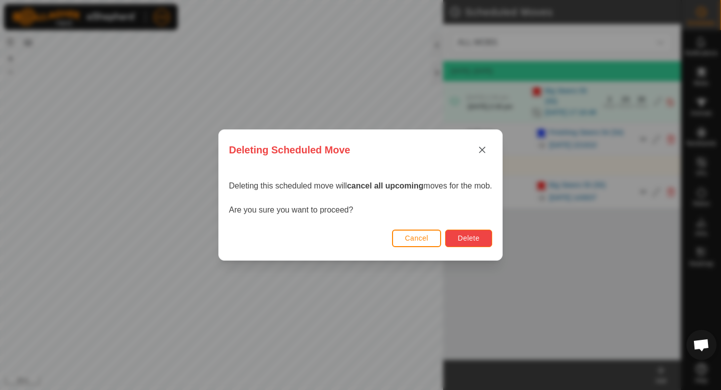
click at [478, 240] on span "Delete" at bounding box center [469, 238] width 22 height 8
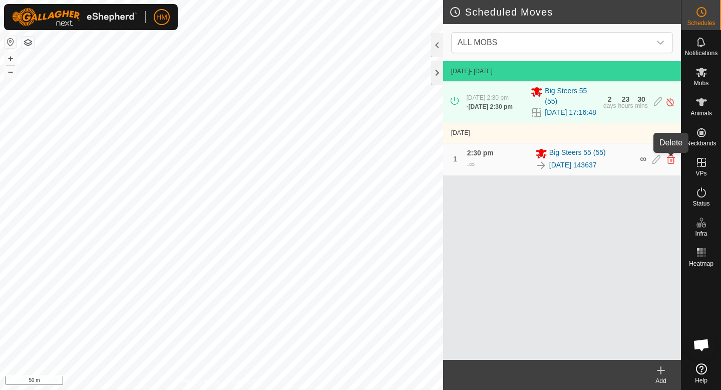
click at [670, 161] on icon at bounding box center [671, 159] width 8 height 9
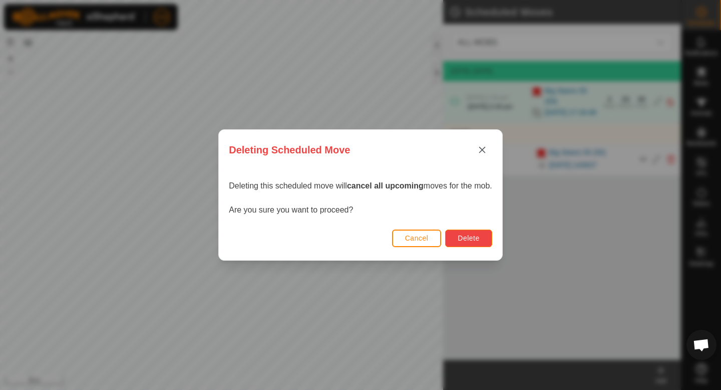
click at [477, 240] on span "Delete" at bounding box center [469, 238] width 22 height 8
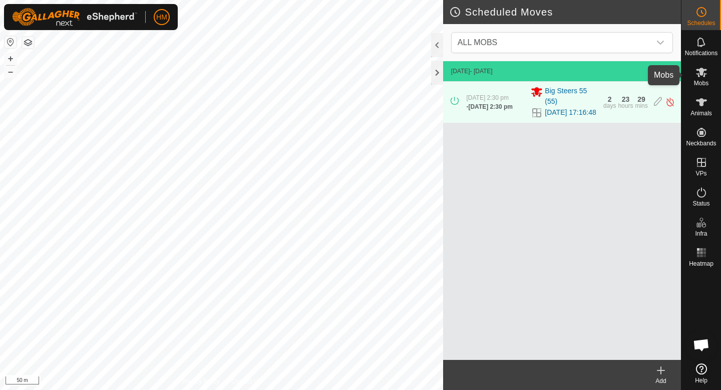
click at [703, 76] on icon at bounding box center [702, 72] width 12 height 12
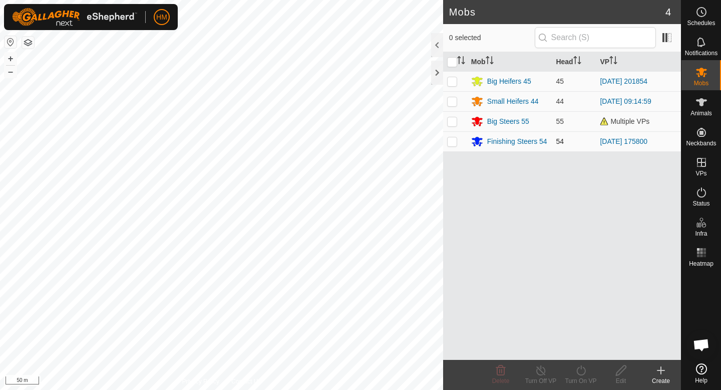
click at [453, 142] on p-checkbox at bounding box center [452, 141] width 10 height 8
checkbox input "true"
click at [583, 374] on icon at bounding box center [580, 370] width 9 height 10
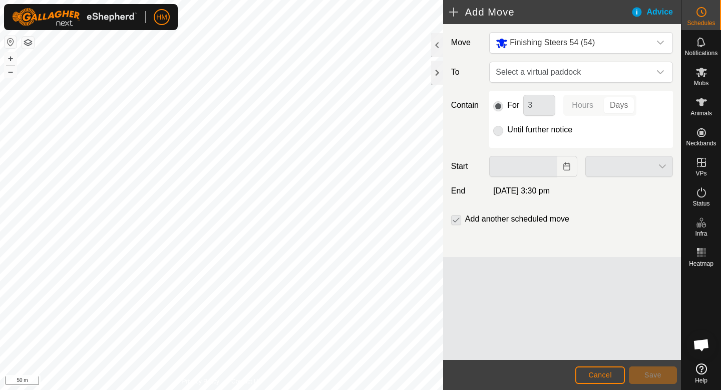
click at [518, 186] on span "[DATE] 3:30 pm" at bounding box center [521, 190] width 57 height 9
click at [550, 190] on span "[DATE] 3:30 pm" at bounding box center [521, 190] width 57 height 9
click at [571, 77] on span "Select a virtual paddock" at bounding box center [571, 72] width 159 height 20
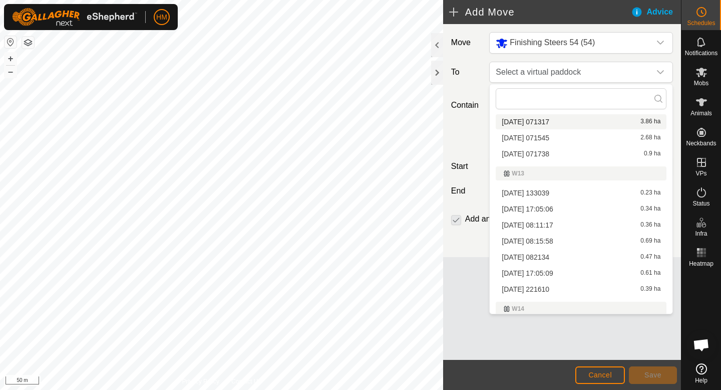
scroll to position [143, 0]
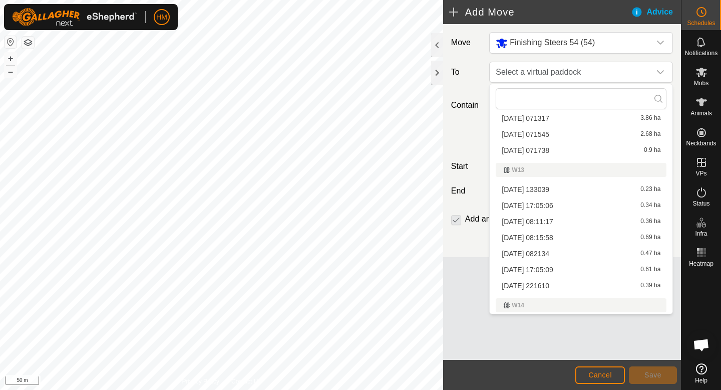
click at [551, 284] on li "[DATE] 221610 0.39 ha" at bounding box center [581, 285] width 171 height 15
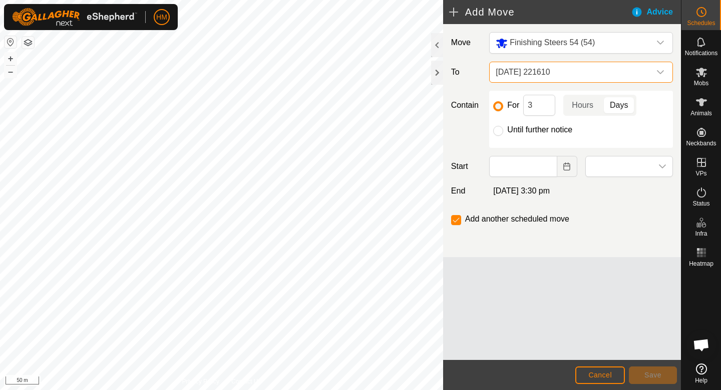
click at [548, 191] on span "[DATE] 3:30 pm" at bounding box center [521, 190] width 57 height 9
click at [502, 130] on input "Until further notice" at bounding box center [498, 131] width 10 height 10
radio input "true"
checkbox input "false"
click at [608, 77] on span "[DATE] 221610" at bounding box center [571, 72] width 159 height 20
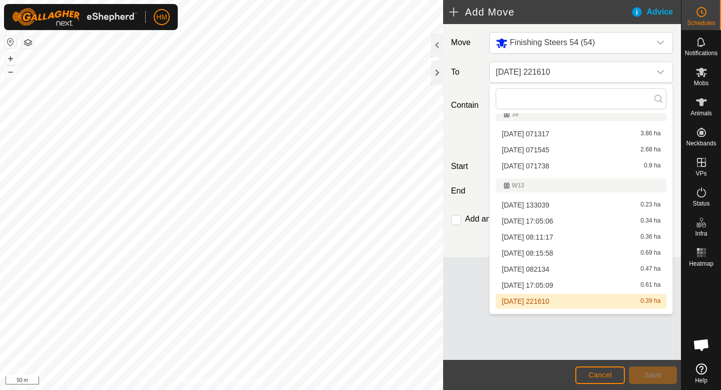
scroll to position [127, 0]
click at [557, 298] on li "[DATE] 221610 0.39 ha" at bounding box center [581, 301] width 171 height 15
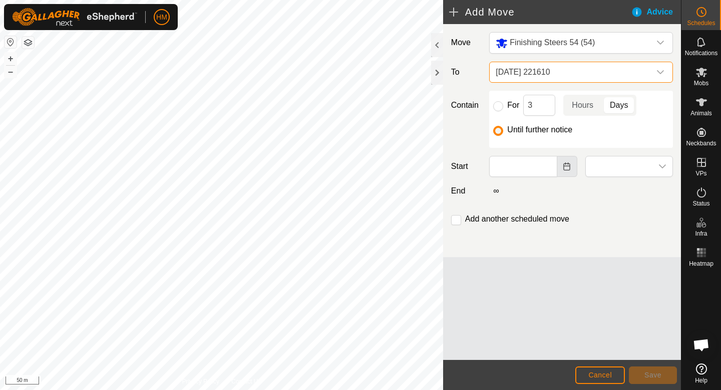
click at [569, 162] on icon "Choose Date" at bounding box center [567, 166] width 8 height 8
click at [655, 338] on div "Move Finishing Steers 54 (54) To [DATE] 221610 Contain For 3 Hours Days Until f…" at bounding box center [562, 192] width 238 height 336
click at [569, 167] on icon "Choose Date" at bounding box center [567, 166] width 8 height 8
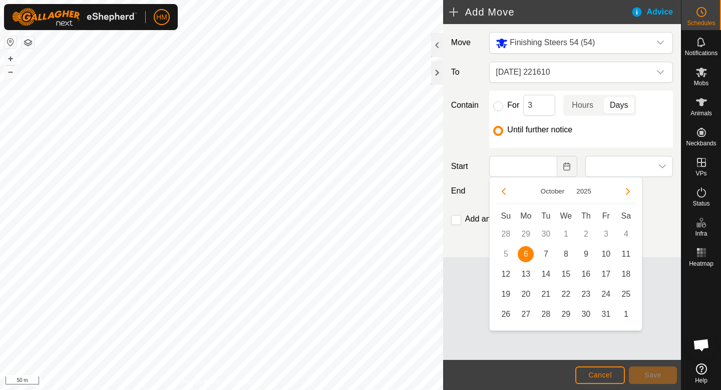
click at [525, 251] on span "6" at bounding box center [526, 254] width 16 height 16
type input "[DATE]"
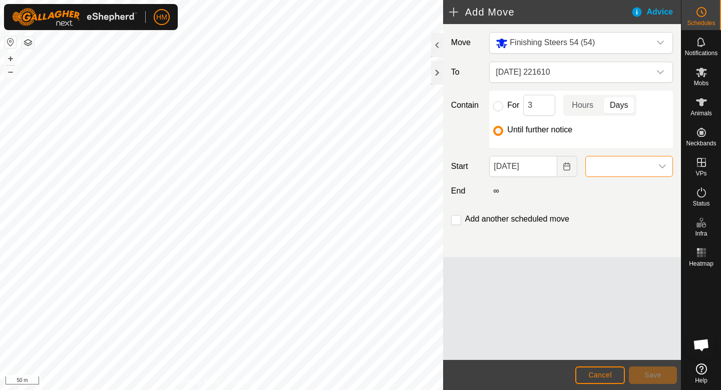
click at [646, 168] on span at bounding box center [619, 166] width 67 height 20
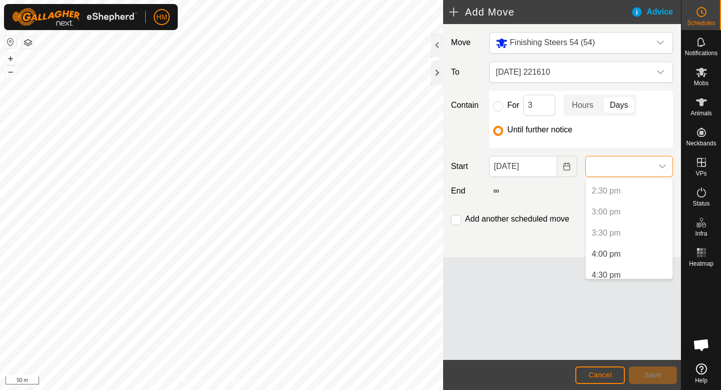
scroll to position [607, 0]
click at [506, 242] on div "Move Finishing Steers 54 (54) To [DATE] 221610 Contain For 3 Hours Days Until f…" at bounding box center [562, 140] width 238 height 233
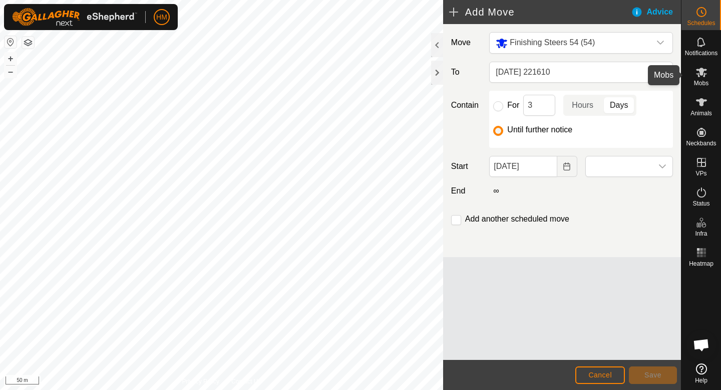
click at [706, 70] on icon at bounding box center [701, 73] width 11 height 10
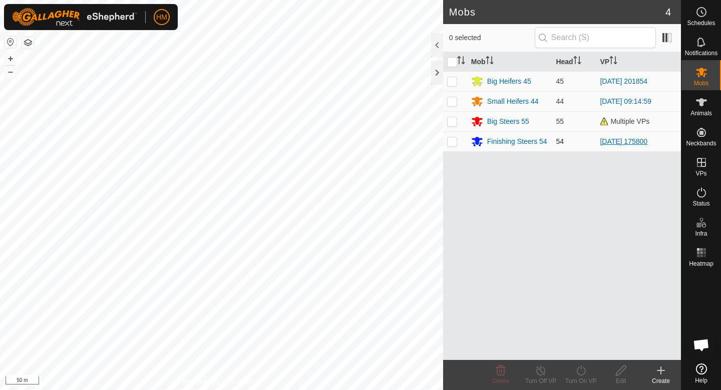
click at [642, 145] on link "[DATE] 175800" at bounding box center [624, 141] width 48 height 8
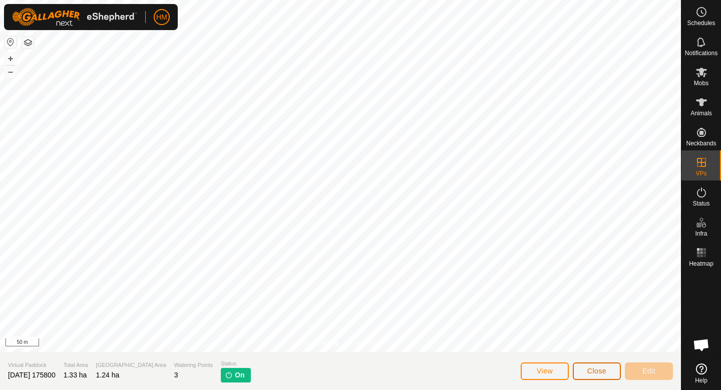
click at [604, 367] on span "Close" at bounding box center [597, 371] width 19 height 8
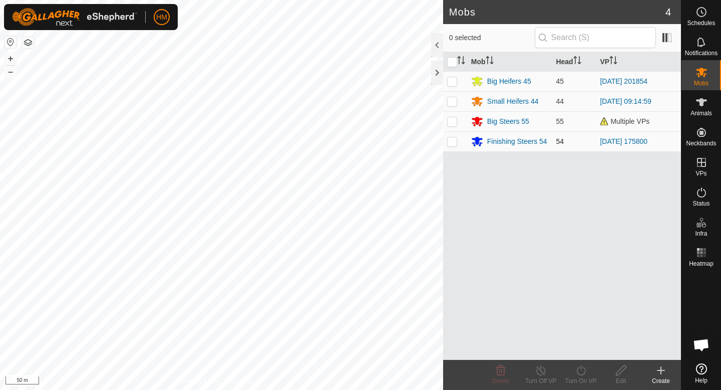
click at [452, 144] on p-checkbox at bounding box center [452, 141] width 10 height 8
checkbox input "true"
click at [586, 375] on icon at bounding box center [581, 370] width 13 height 12
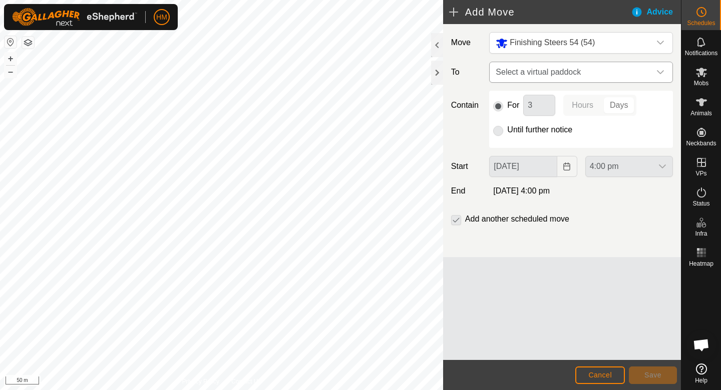
click at [514, 70] on span "Select a virtual paddock" at bounding box center [571, 72] width 159 height 20
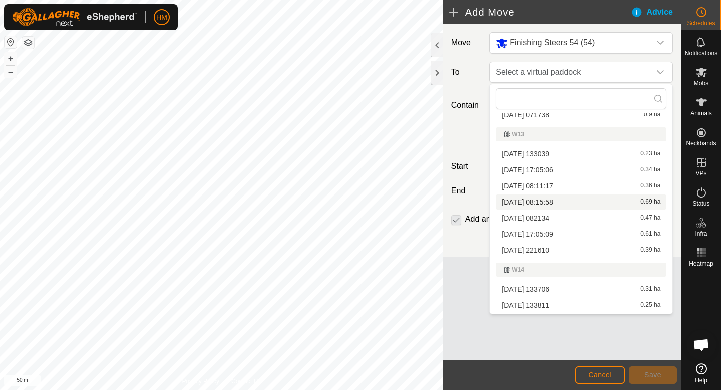
scroll to position [165, 0]
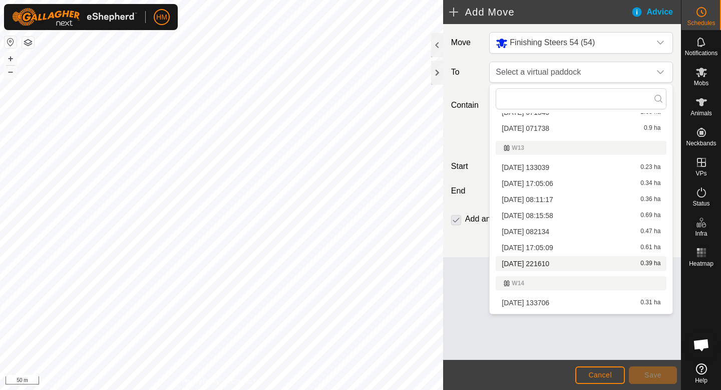
click at [532, 261] on li "[DATE] 221610 0.39 ha" at bounding box center [581, 263] width 171 height 15
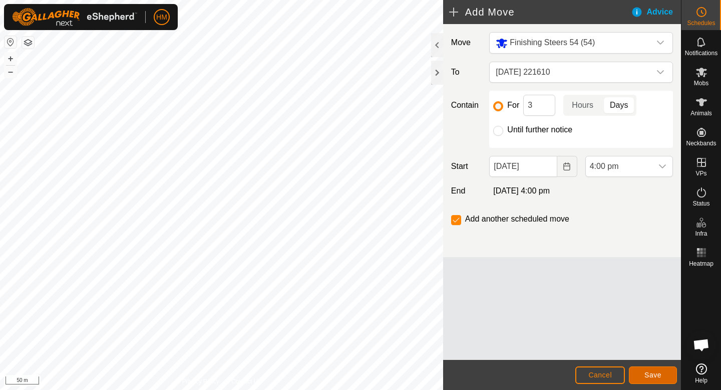
click at [664, 377] on button "Save" at bounding box center [653, 375] width 48 height 18
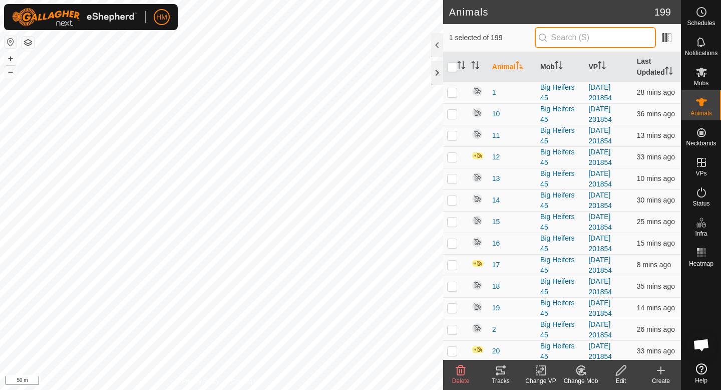
click at [607, 40] on input "text" at bounding box center [595, 37] width 121 height 21
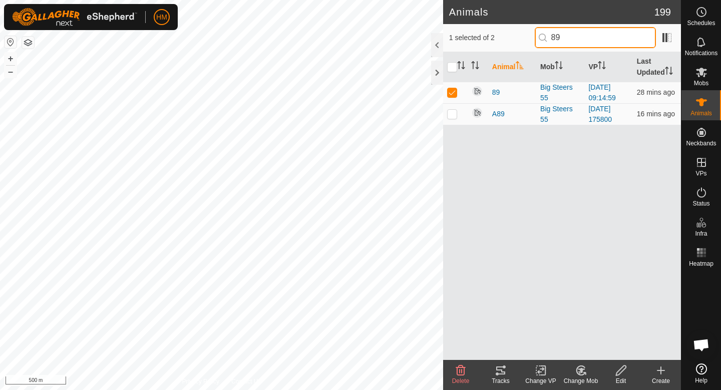
type input "89"
click at [714, 74] on div "Mobs" at bounding box center [702, 75] width 40 height 30
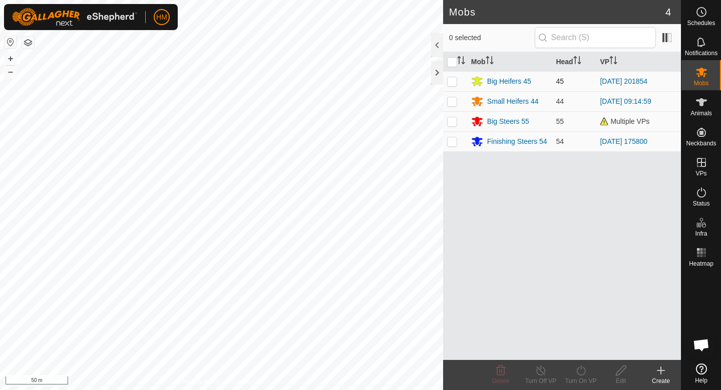
click at [452, 82] on p-checkbox at bounding box center [452, 81] width 10 height 8
checkbox input "true"
click at [579, 376] on div "Turn On VP" at bounding box center [581, 380] width 40 height 9
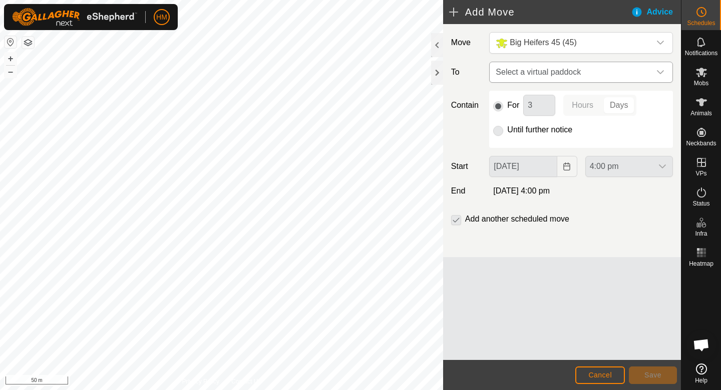
click at [528, 69] on span "Select a virtual paddock" at bounding box center [571, 72] width 159 height 20
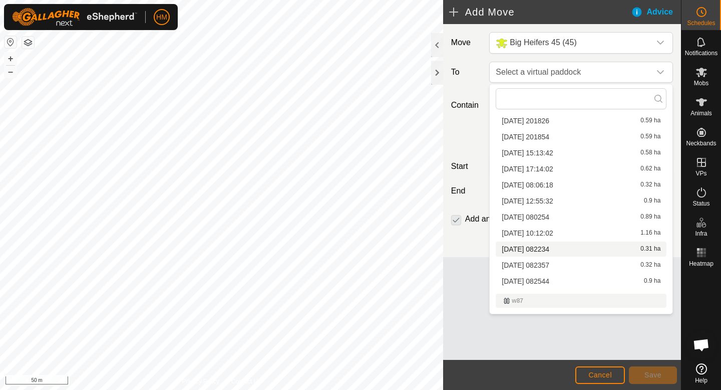
scroll to position [834, 0]
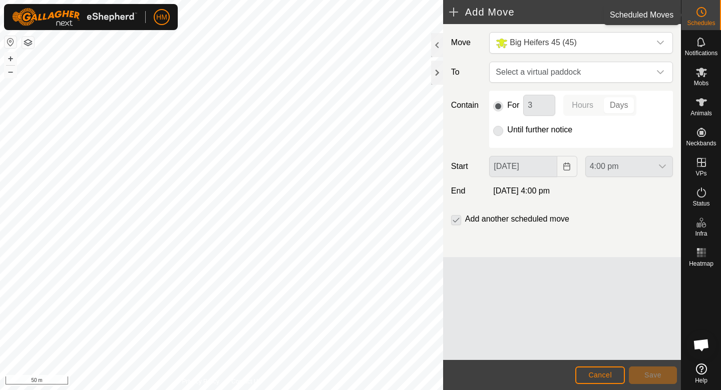
click at [702, 21] on span "Schedules" at bounding box center [701, 23] width 28 height 6
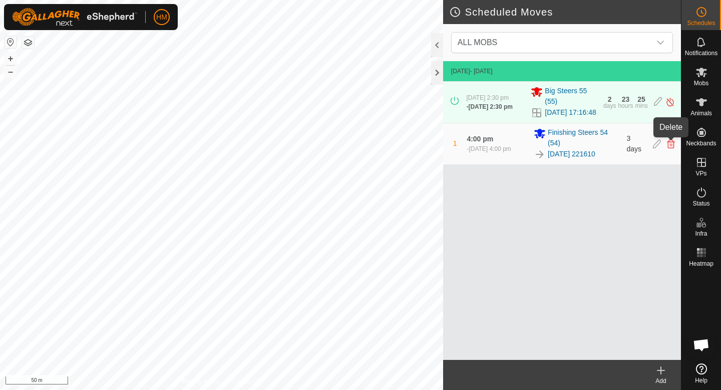
click at [670, 143] on icon at bounding box center [671, 143] width 8 height 9
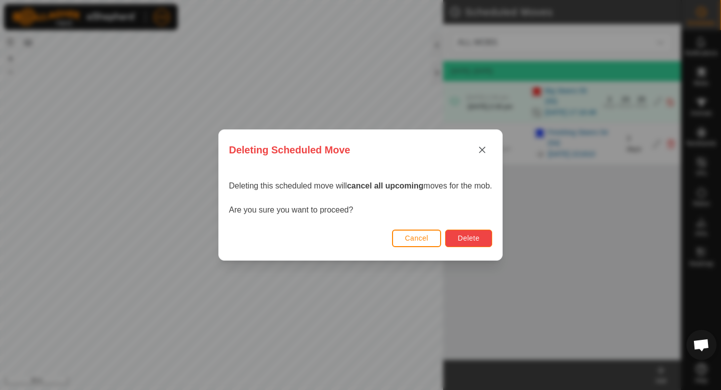
click at [472, 242] on button "Delete" at bounding box center [468, 238] width 47 height 18
